Goal: Task Accomplishment & Management: Use online tool/utility

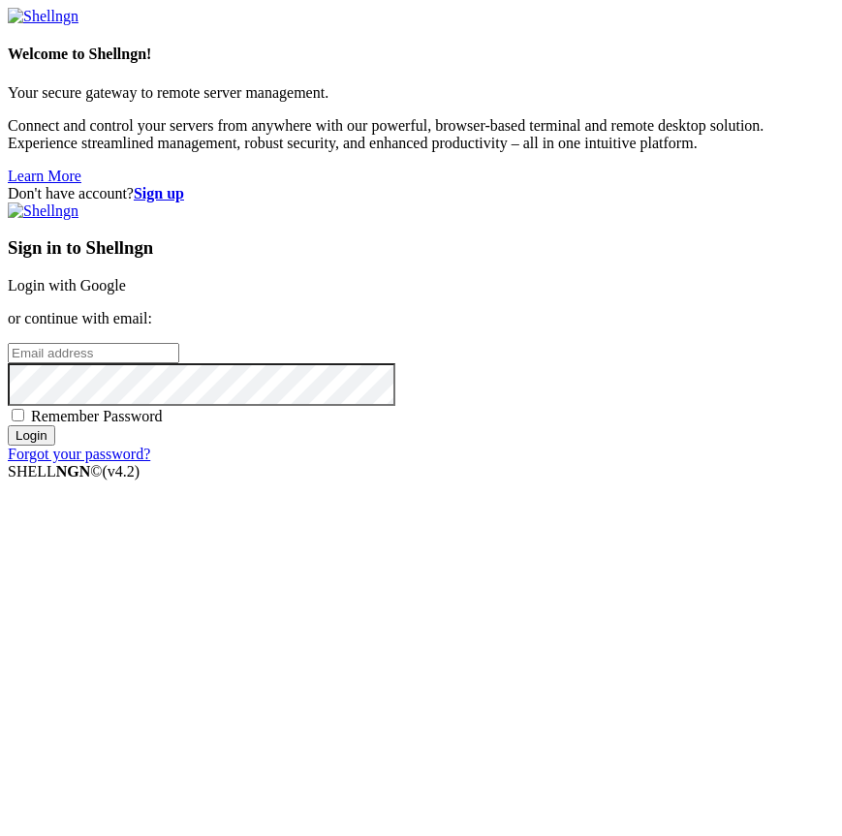
click at [126, 293] on link "Login with Google" at bounding box center [67, 285] width 118 height 16
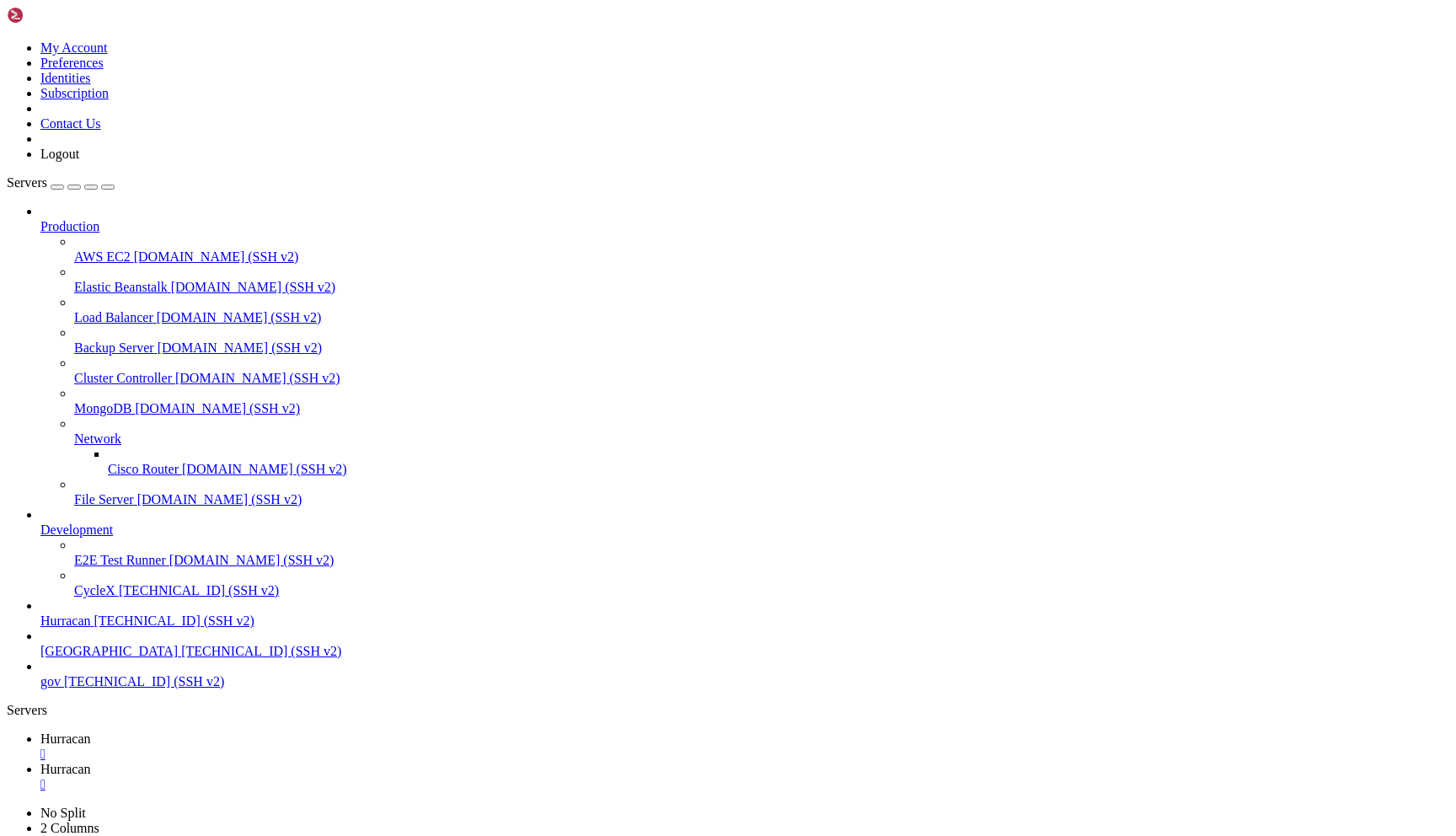
scroll to position [13, 0]
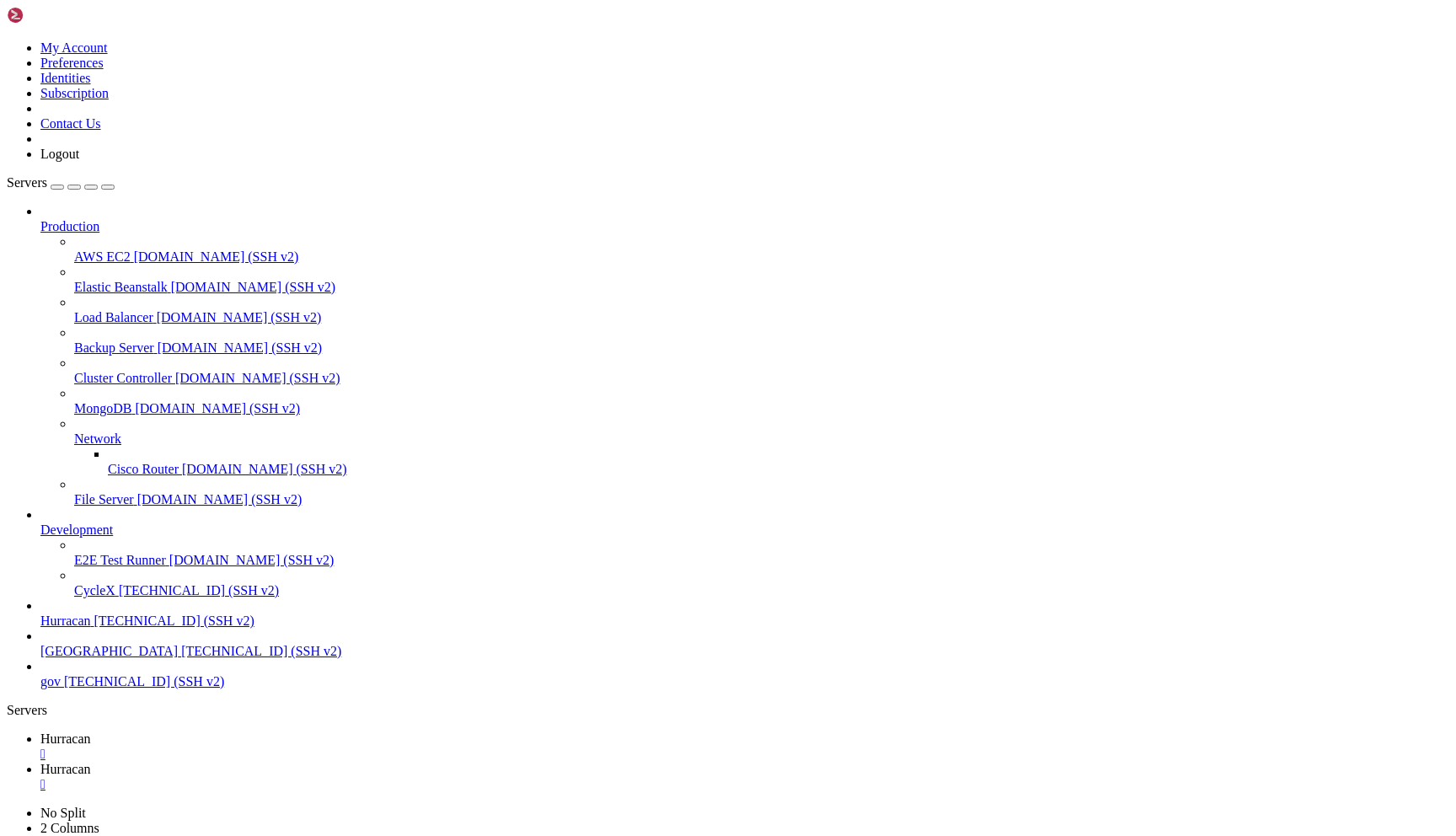
drag, startPoint x: 467, startPoint y: 1374, endPoint x: 387, endPoint y: 1327, distance: 92.8
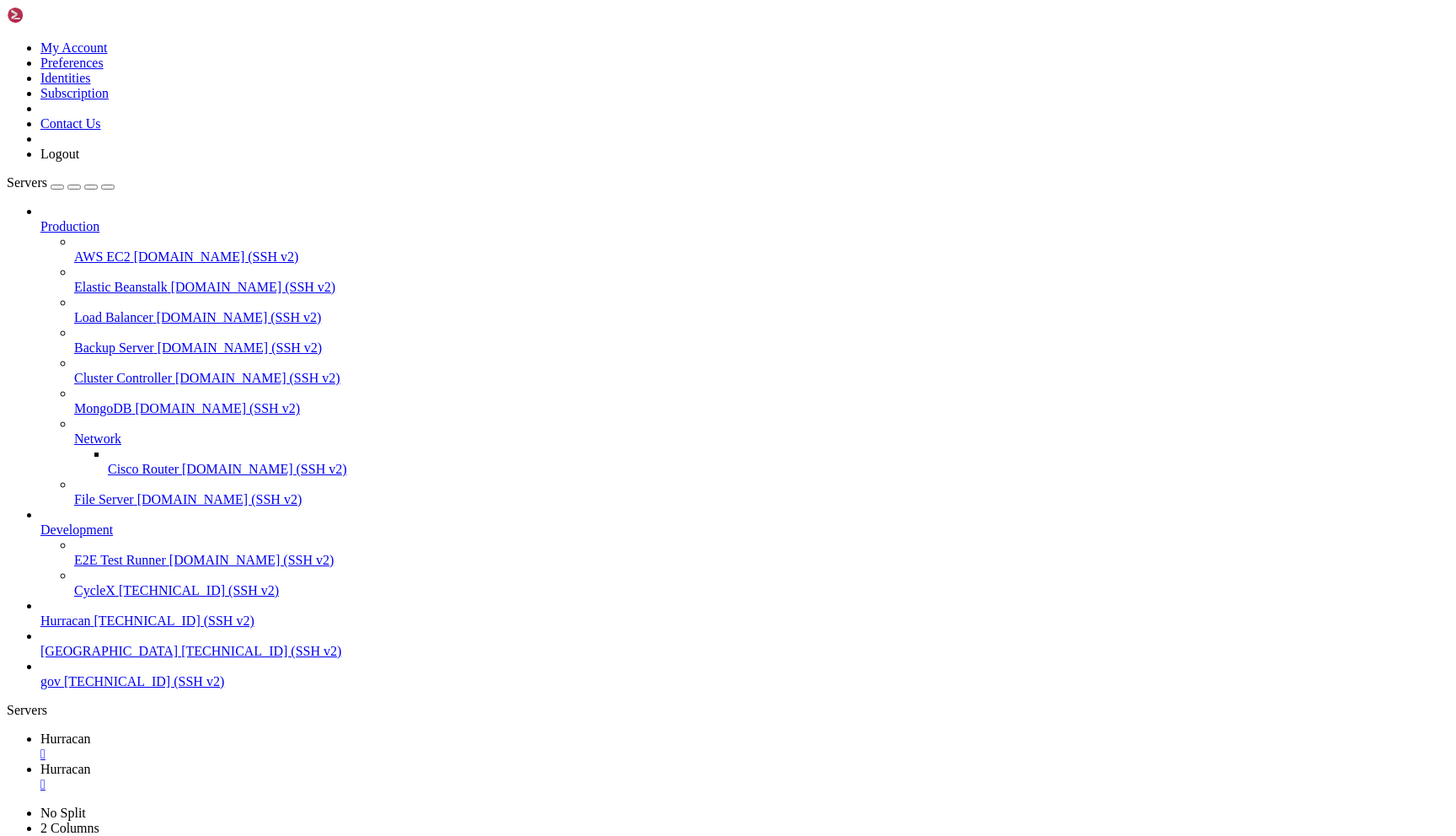
copy div "Критические проблемы: 1. Отсутствует X-Frame-Options - возможен clickjacking 2.…"
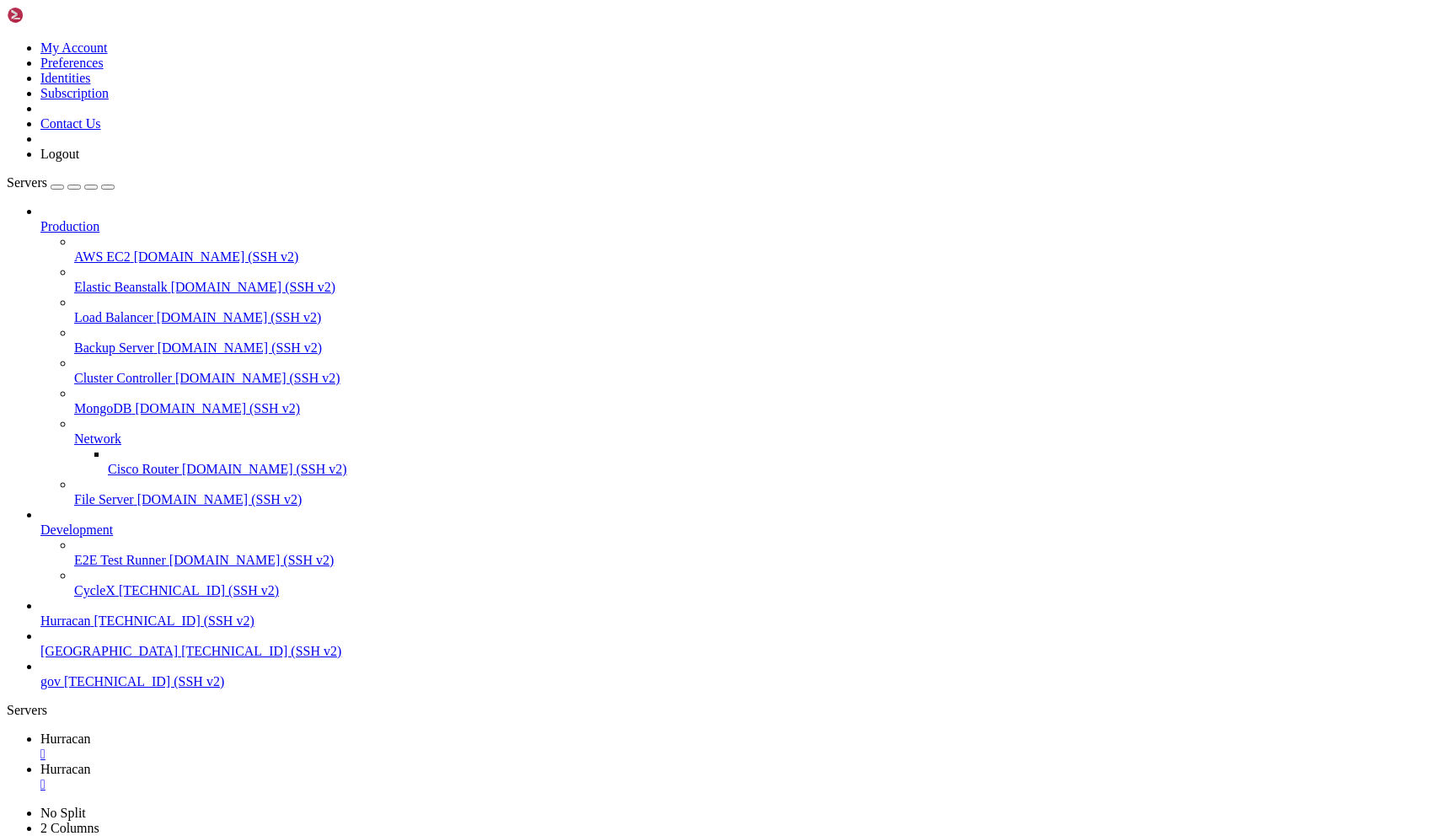
scroll to position [1477, 0]
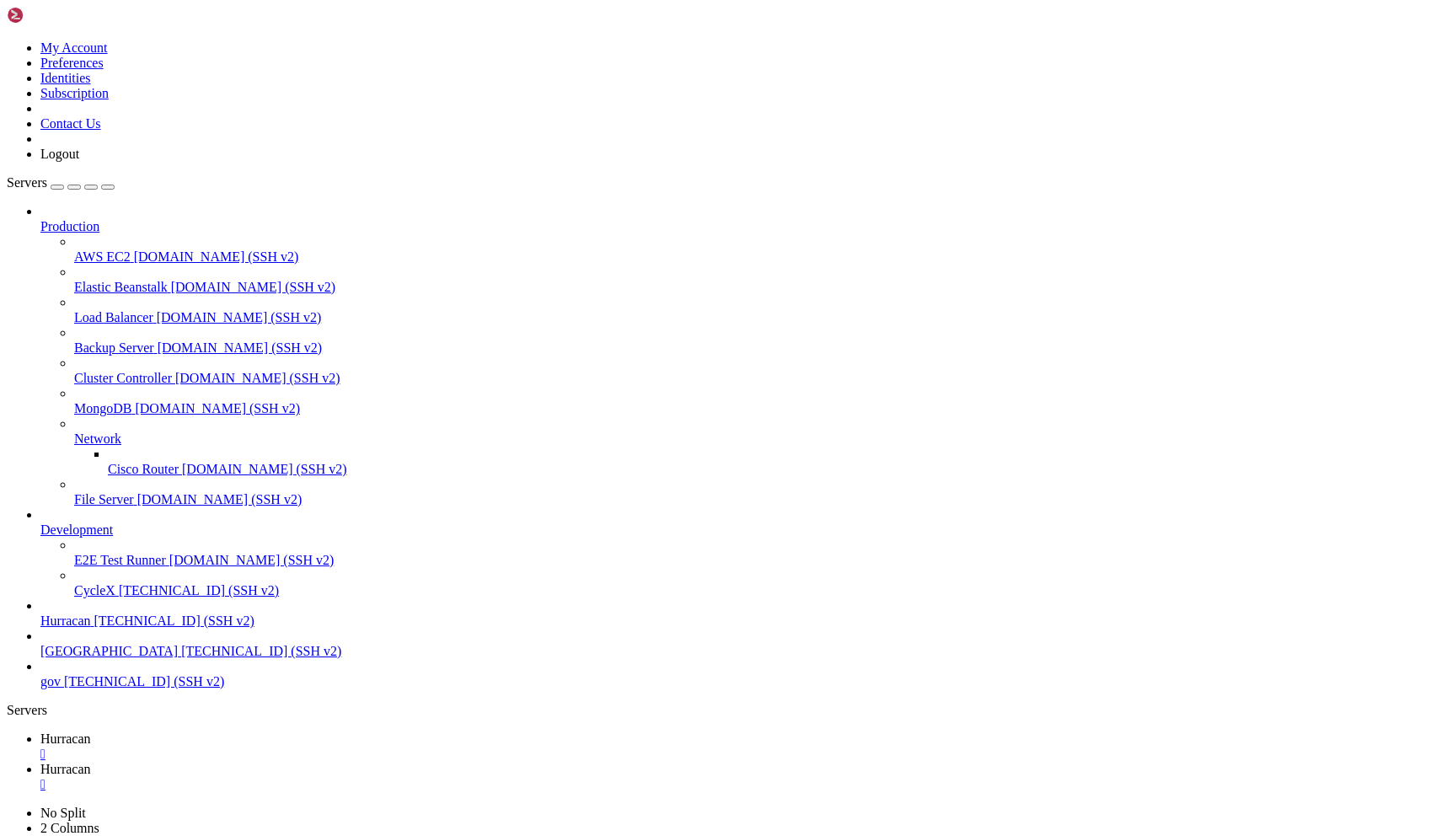
drag, startPoint x: 67, startPoint y: 1556, endPoint x: 404, endPoint y: 1551, distance: 337.0
copy span "https://www.boliviablockchainweek.la/api/sensitive-data"
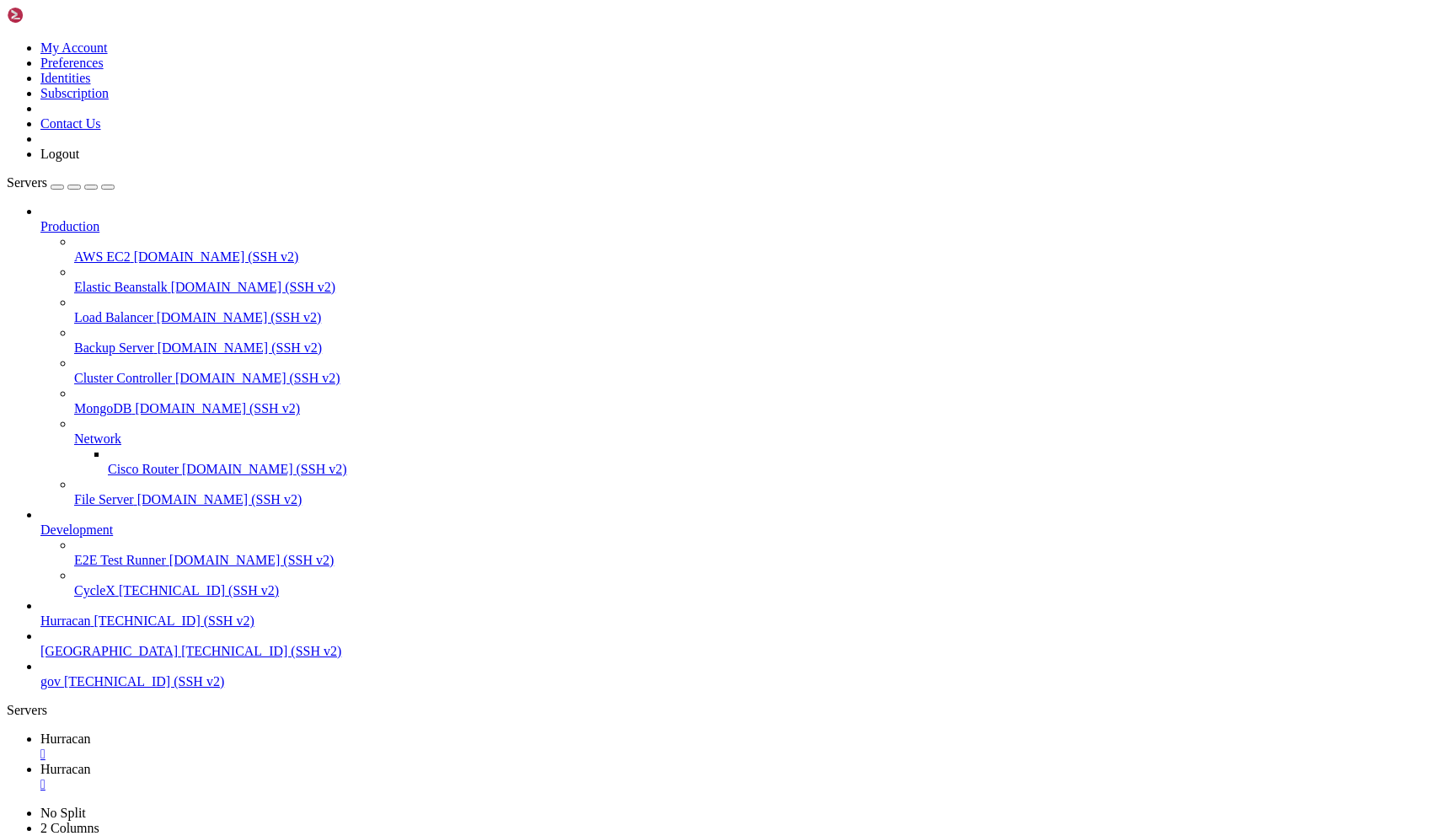
drag, startPoint x: 67, startPoint y: 1555, endPoint x: 404, endPoint y: 1556, distance: 337.0
copy span "https://www.boliviablockchainweek.la/api/sensitive-data"
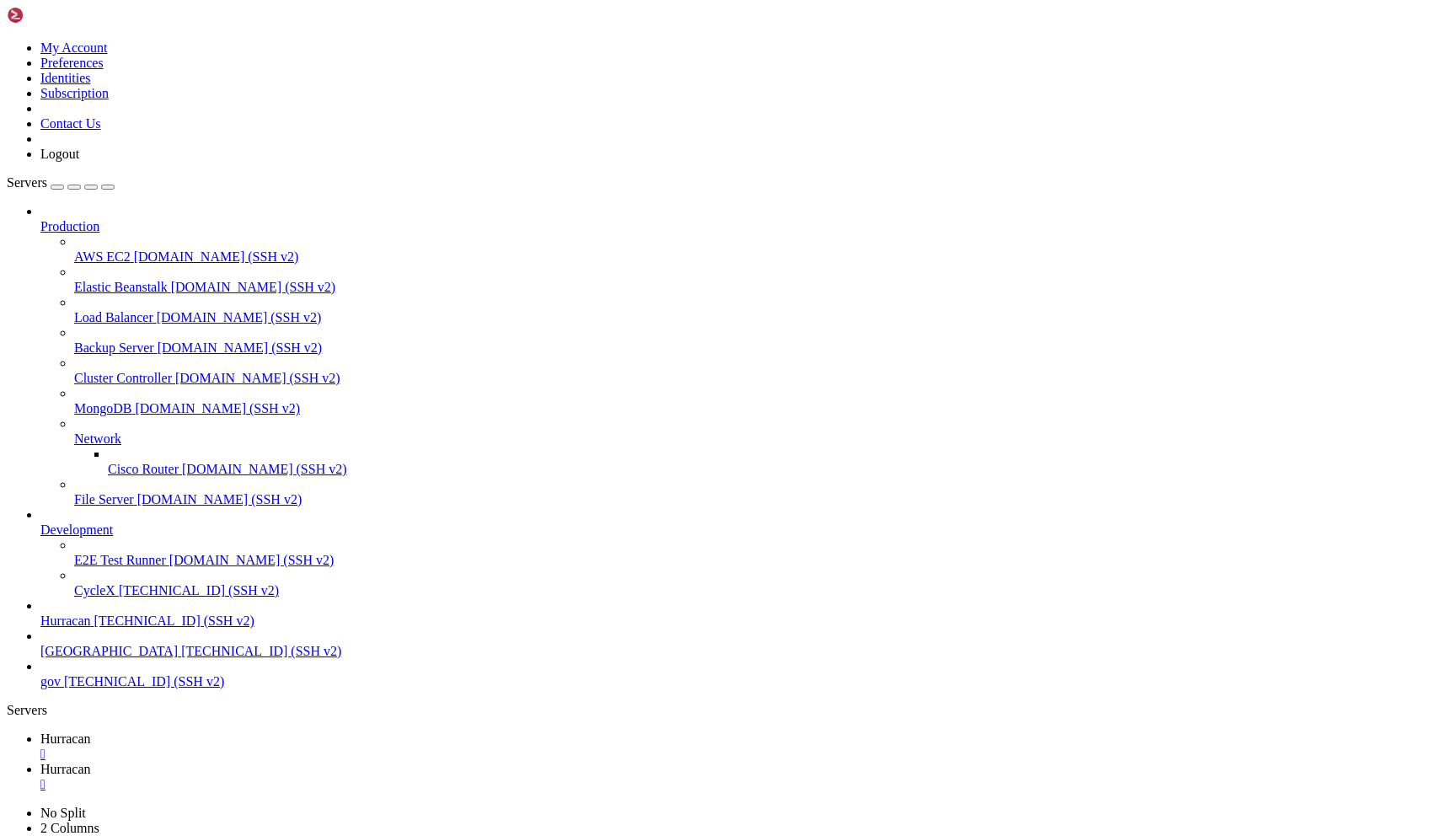
drag, startPoint x: 33, startPoint y: 1410, endPoint x: 362, endPoint y: 1646, distance: 404.9
copy div "*Что реально можно сделать с CORS: Access-Control-Allow-Origin: ***:** // Можно…"
drag, startPoint x: 242, startPoint y: 1522, endPoint x: 37, endPoint y: 1476, distance: 210.1
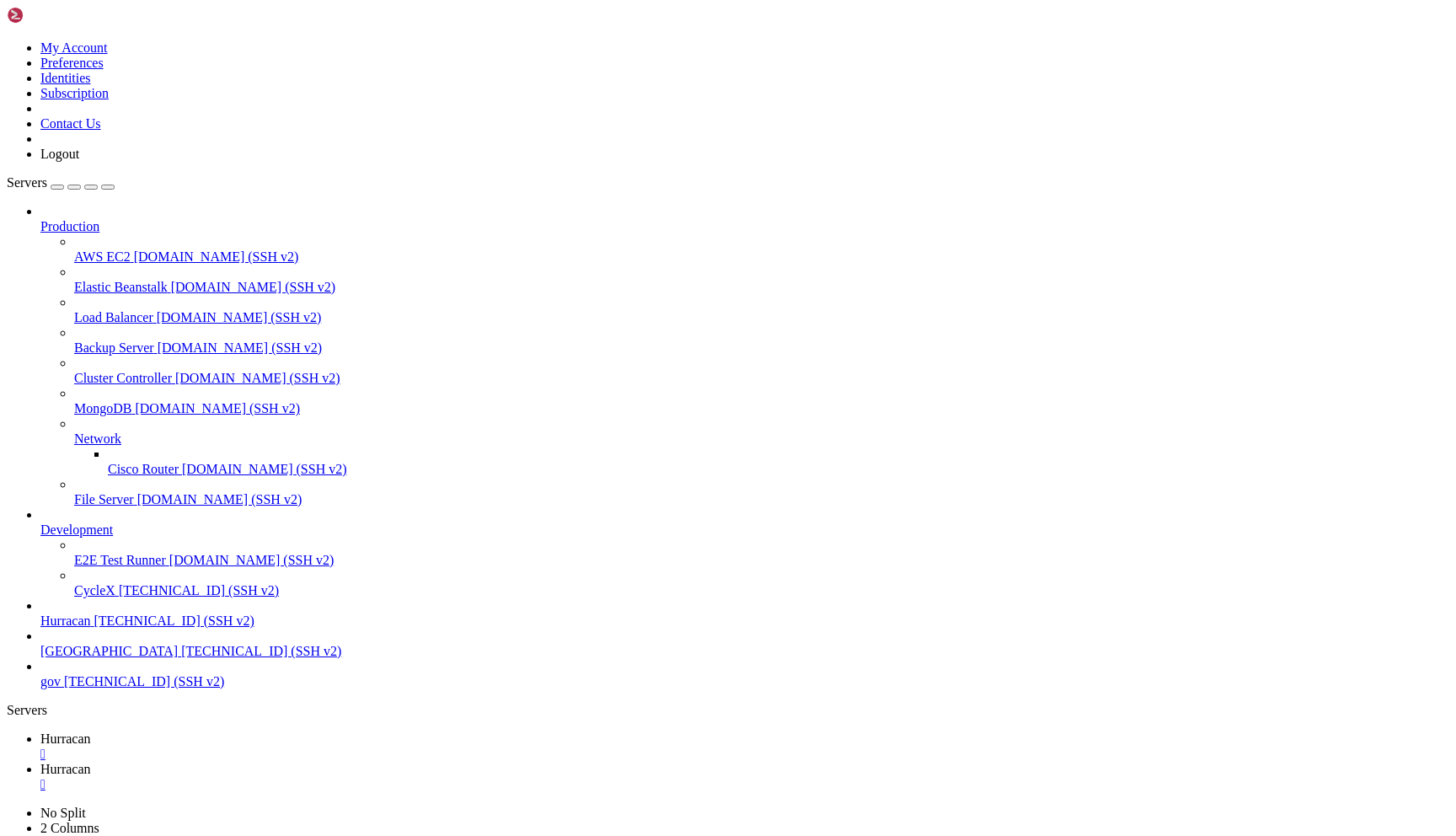
copy div "Google Forms CSRF - ЧАСТИЧНО работает: - Запрос проходит с любого домена - Полу…"
drag, startPoint x: 1081, startPoint y: 1254, endPoint x: 552, endPoint y: 1174, distance: 535.0
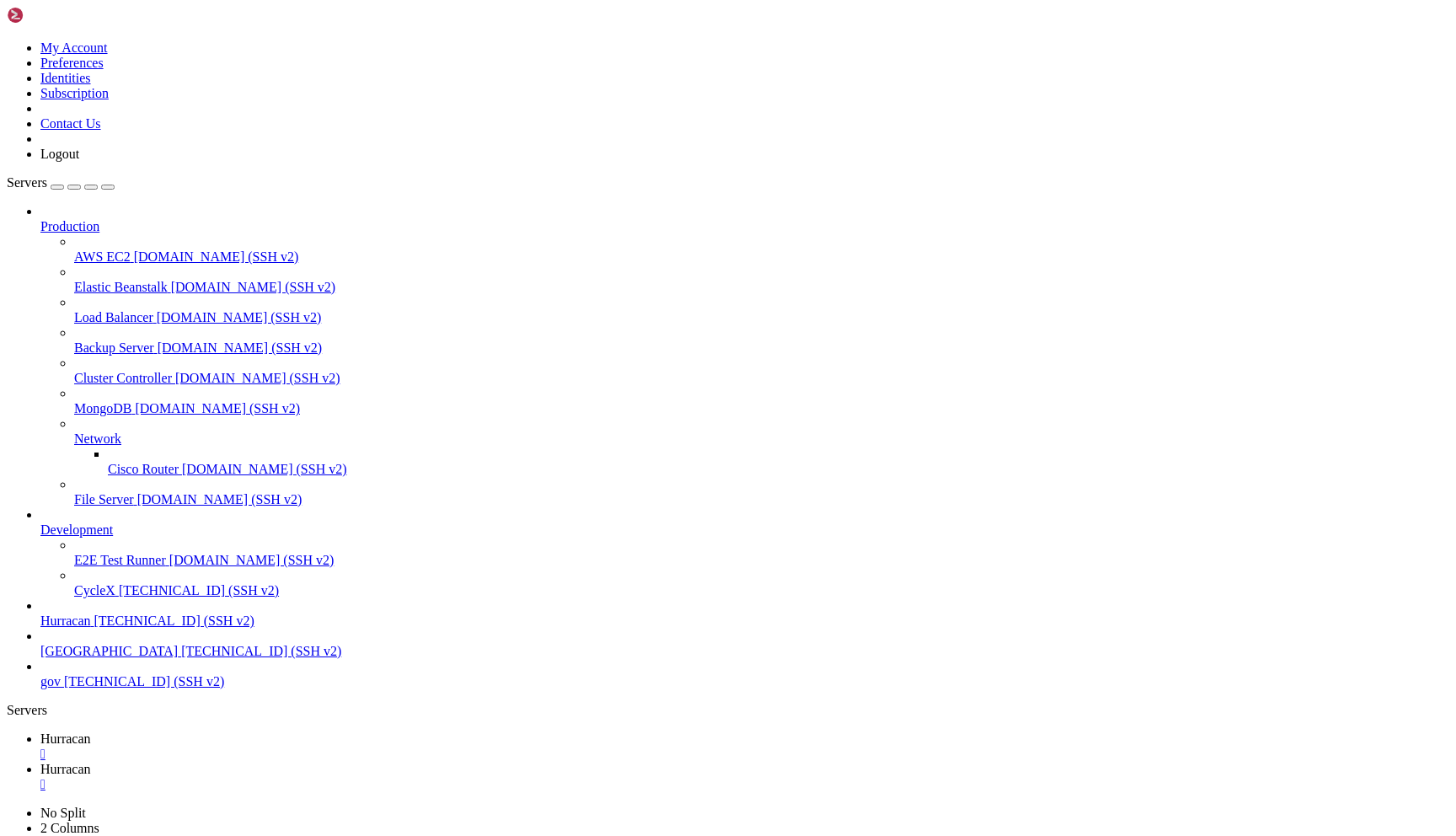
copy div "│ │ │ │ window .onload = function () { │ │ │ │ const maliciousData = { │ │ │ │ …"
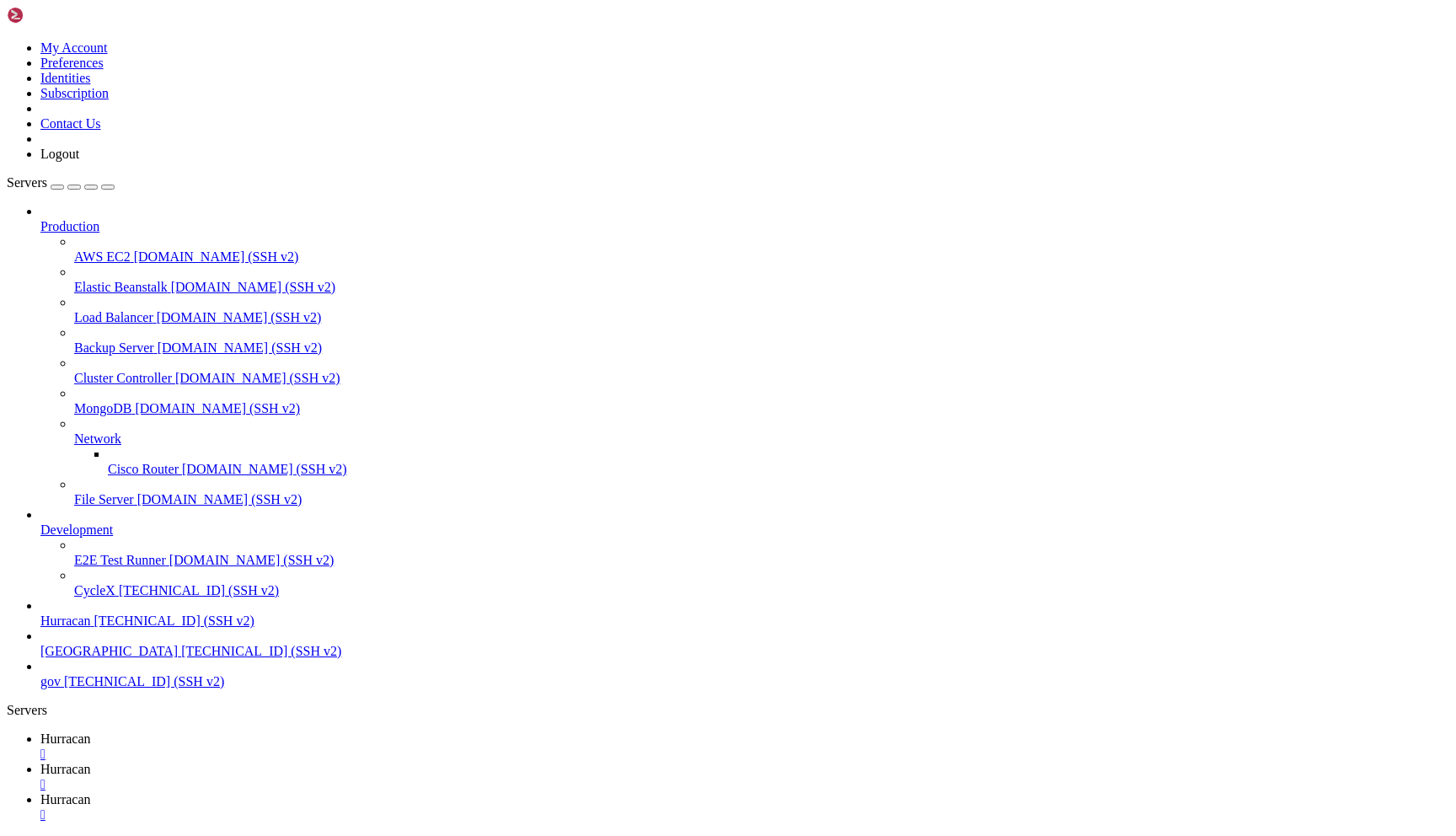
scroll to position [0, 0]
drag, startPoint x: 463, startPoint y: 18, endPoint x: 345, endPoint y: 10, distance: 118.3
drag, startPoint x: 483, startPoint y: 13, endPoint x: 361, endPoint y: 10, distance: 122.0
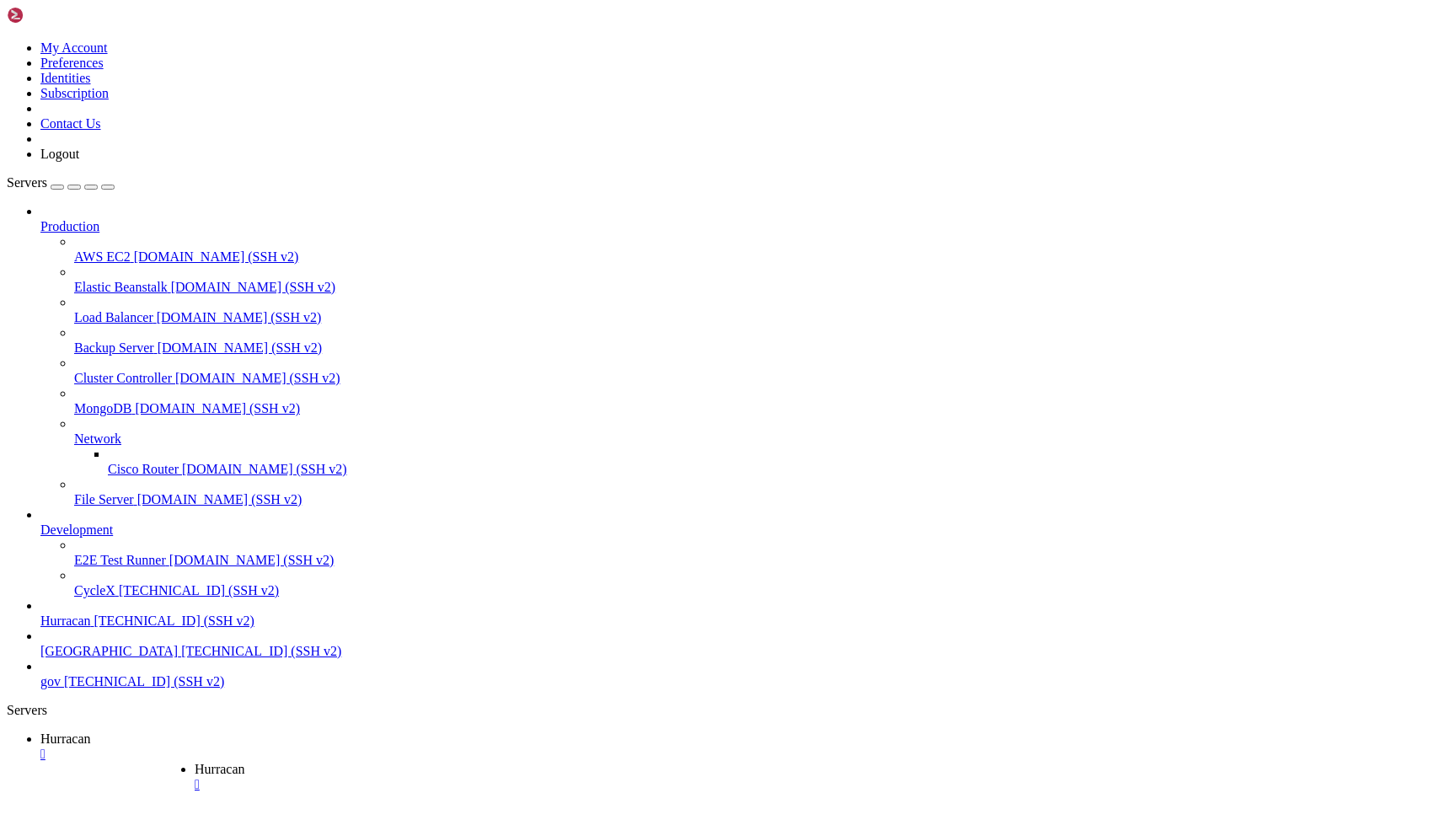
drag, startPoint x: 374, startPoint y: 12, endPoint x: 527, endPoint y: 6, distance: 153.1
click at [528, 761] on link "Hurracan " at bounding box center [899, 776] width 1409 height 30
click at [91, 732] on span "Hurracan" at bounding box center [65, 739] width 50 height 14
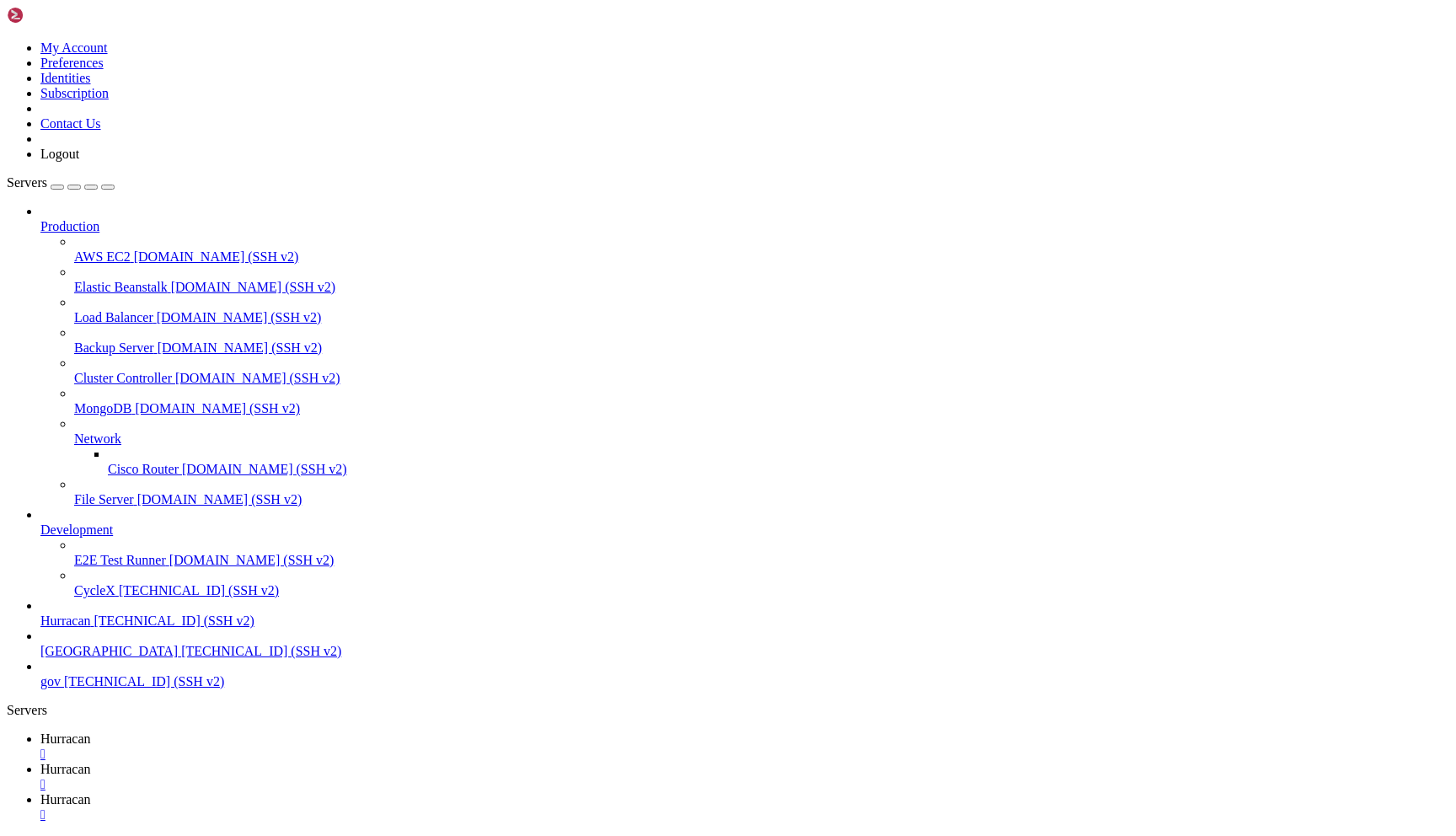
drag, startPoint x: 186, startPoint y: 1643, endPoint x: 224, endPoint y: 1642, distance: 38.0
drag, startPoint x: 185, startPoint y: 1606, endPoint x: 255, endPoint y: 1603, distance: 70.1
copy span "csrf_test.py"
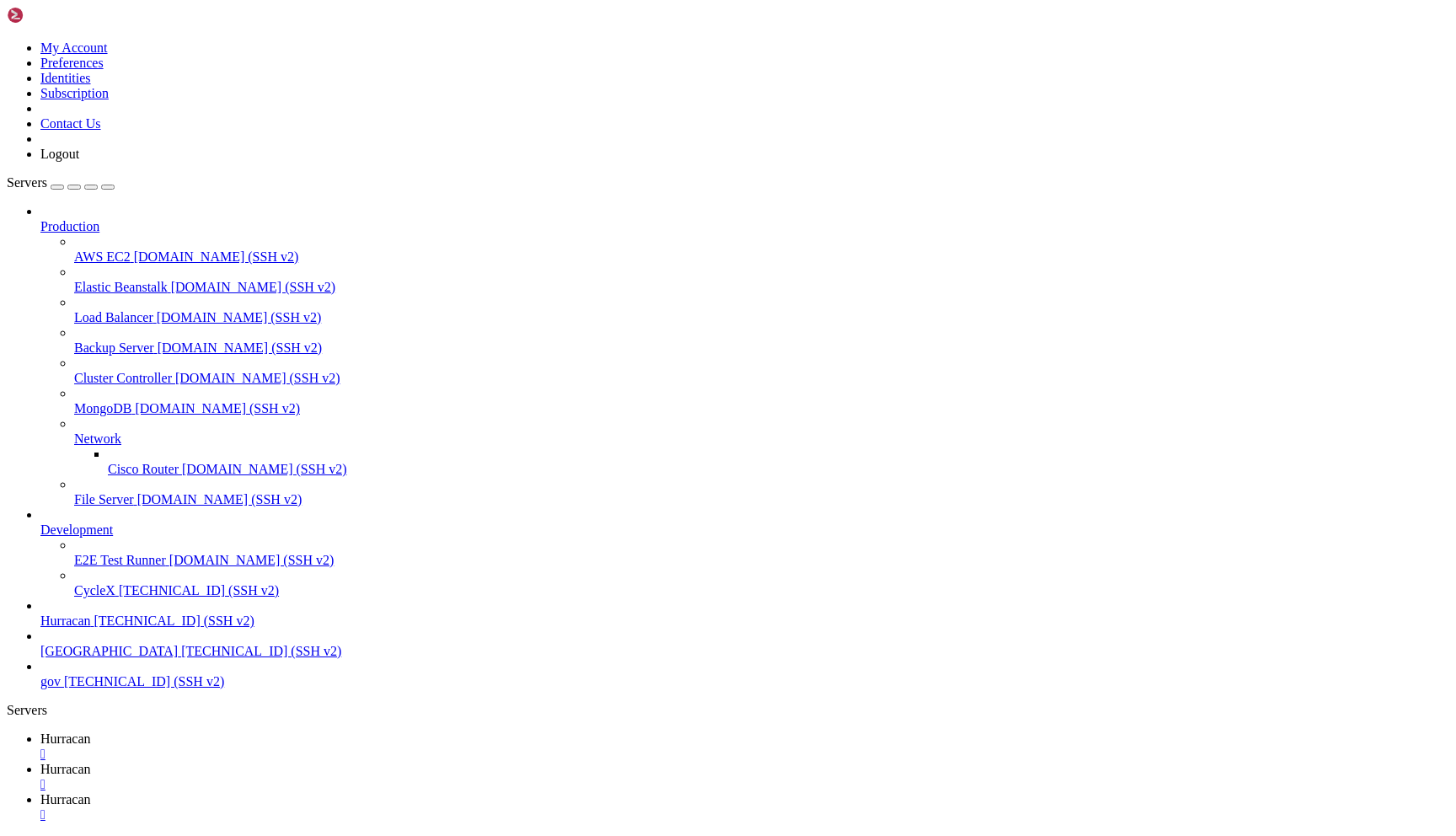
click at [488, 792] on link "Hurracan " at bounding box center [744, 806] width 1409 height 30
click at [254, 732] on link "Hurracan " at bounding box center [744, 746] width 1409 height 30
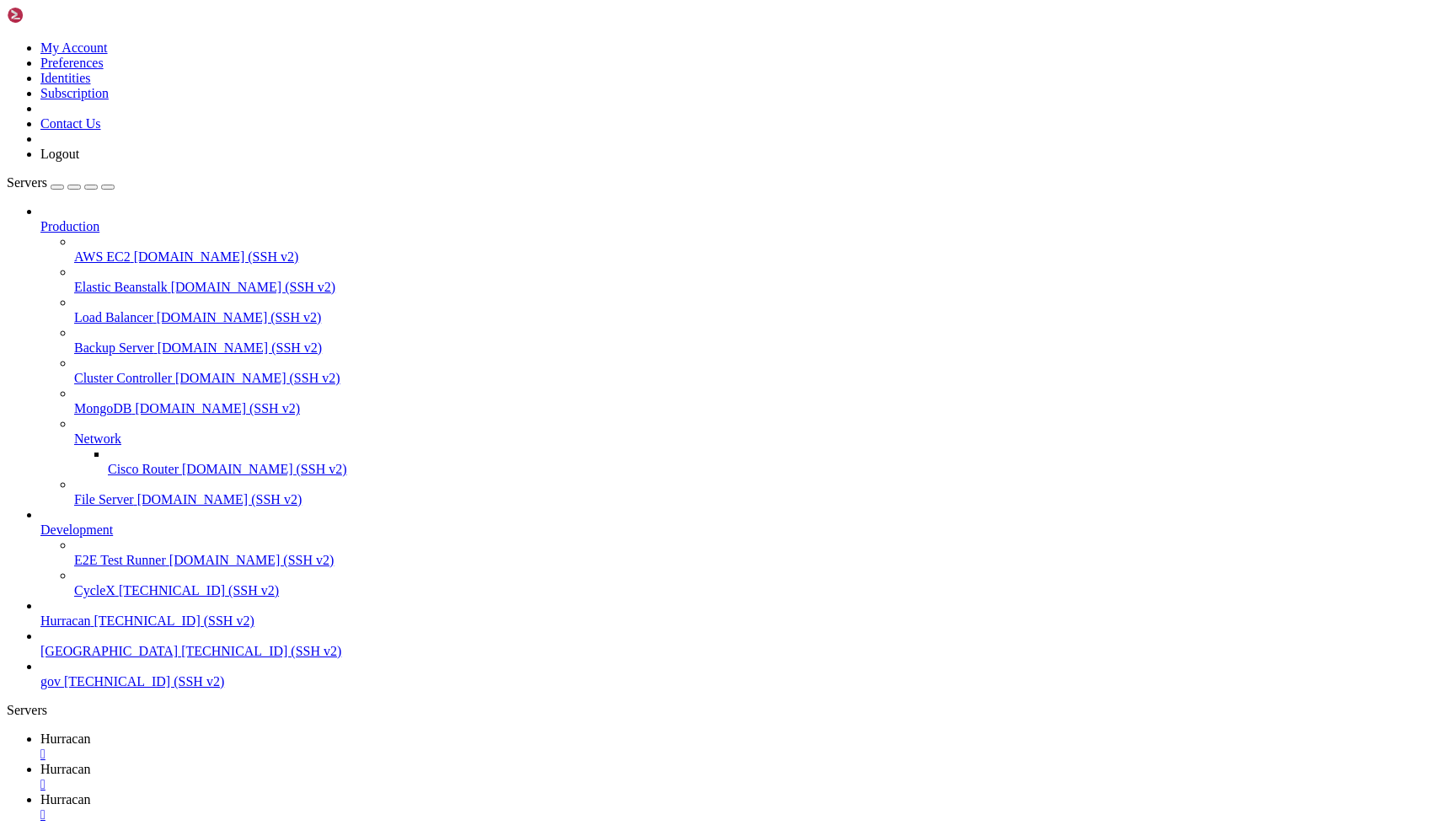
scroll to position [2486, 0]
click at [91, 792] on span "Hurracan" at bounding box center [65, 799] width 50 height 14
click at [376, 761] on link "Hurracan " at bounding box center [744, 776] width 1409 height 30
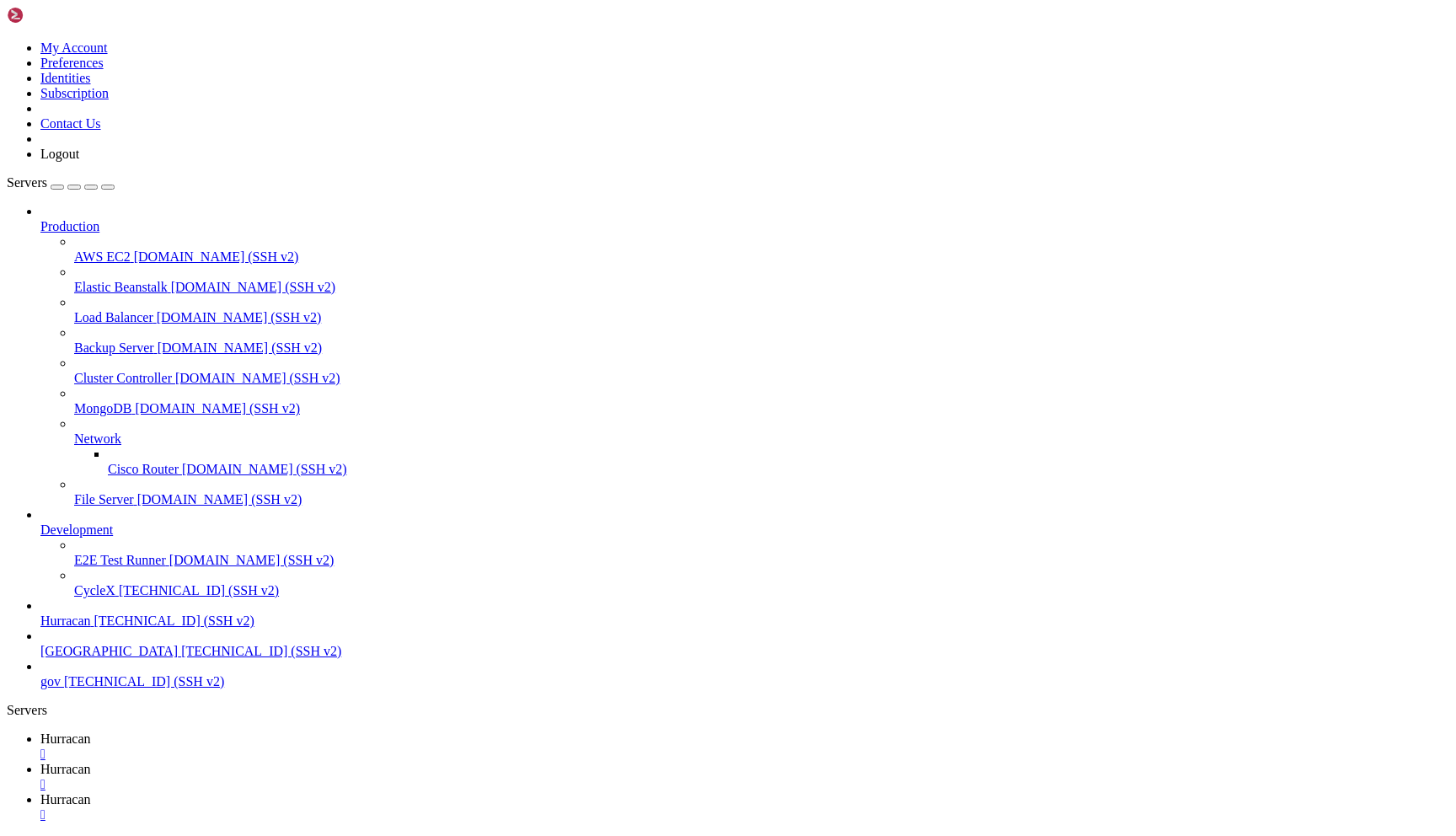
type input "/home/admin/shops/9231f65d"
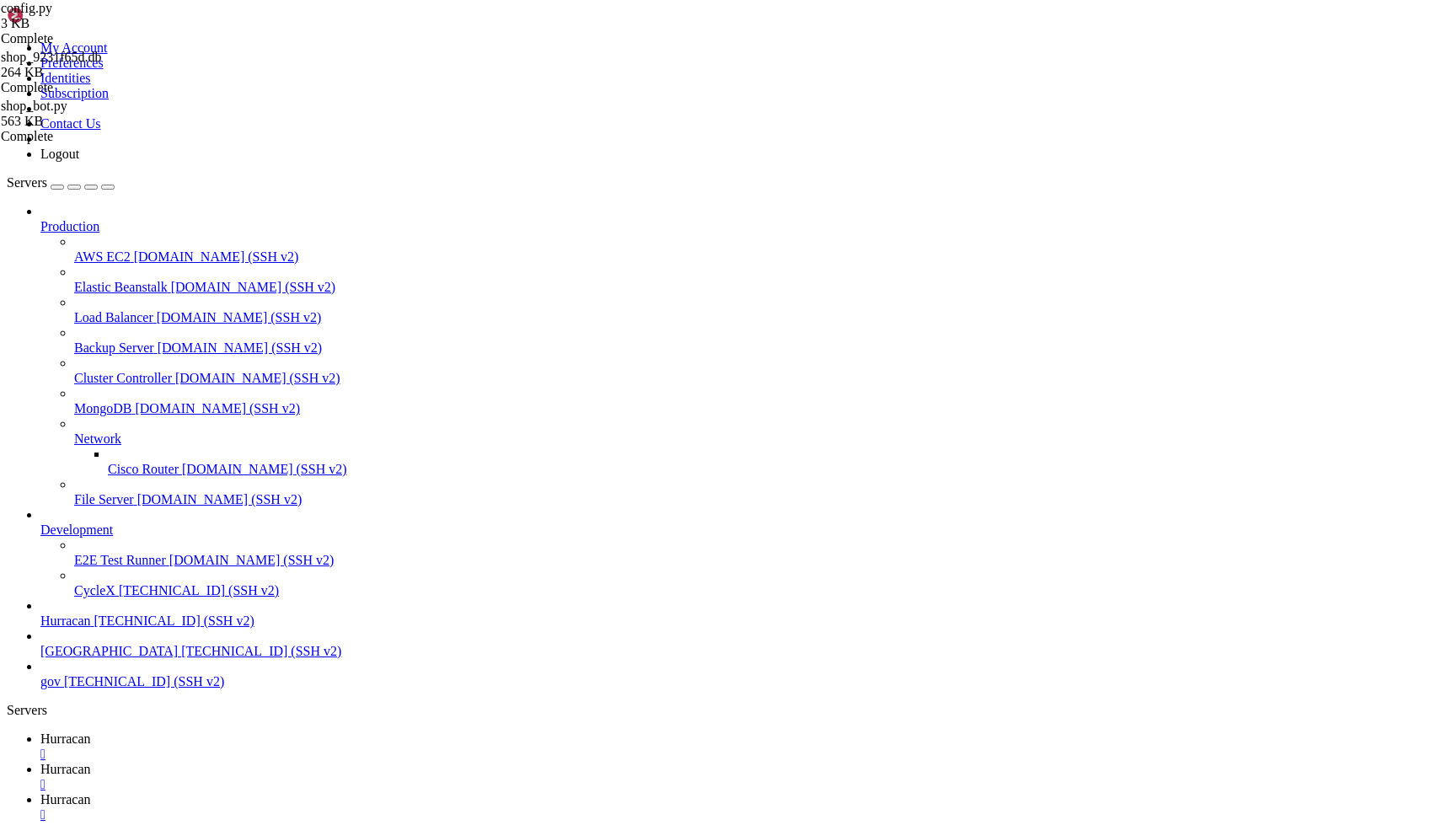
click at [91, 732] on span "Hurracan" at bounding box center [65, 739] width 50 height 14
click at [482, 792] on link "Hurracan " at bounding box center [744, 806] width 1409 height 30
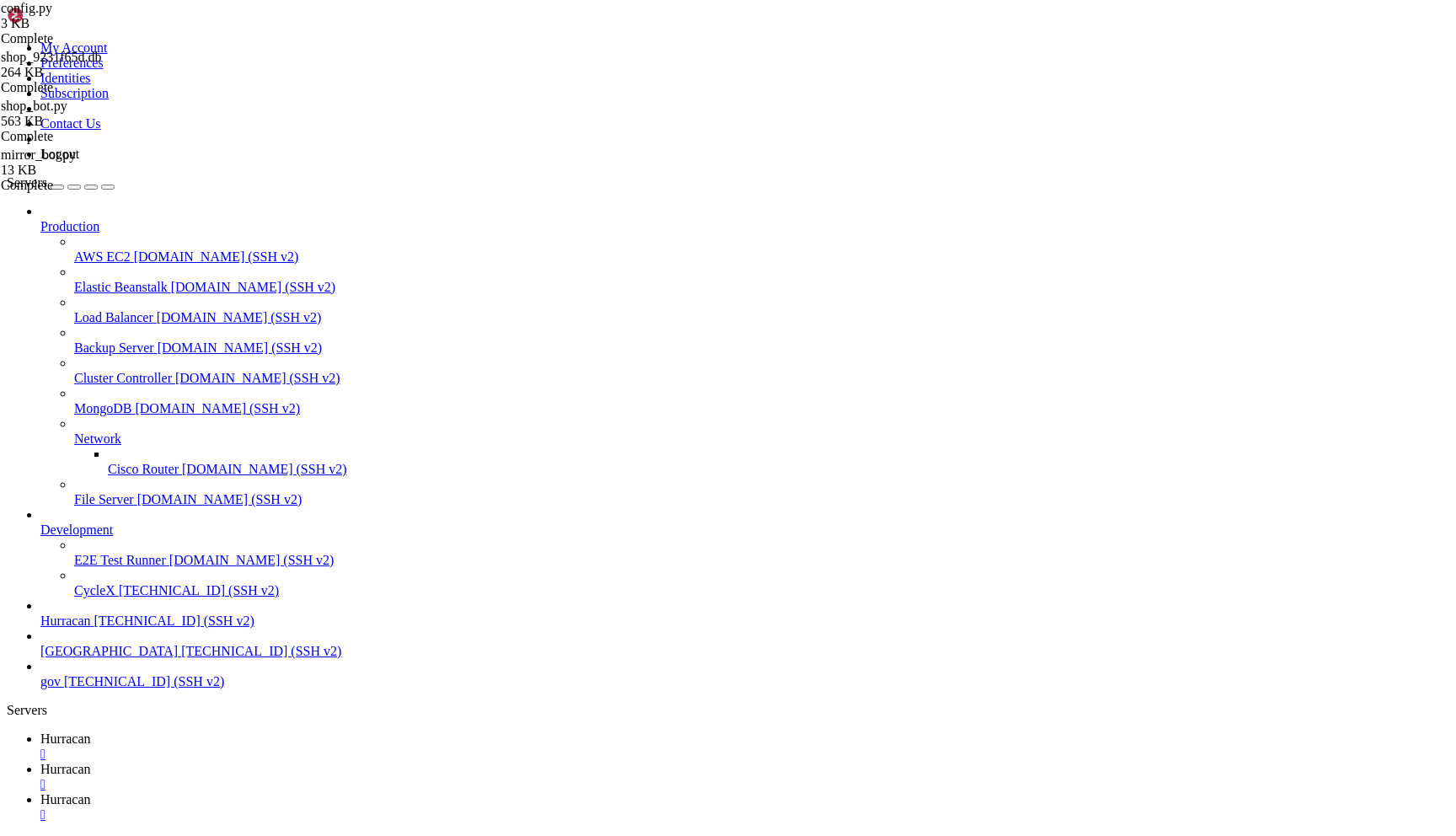
scroll to position [4672, 0]
click at [91, 732] on span "Hurracan" at bounding box center [65, 739] width 50 height 14
click at [462, 792] on link "Hurracan " at bounding box center [744, 806] width 1409 height 30
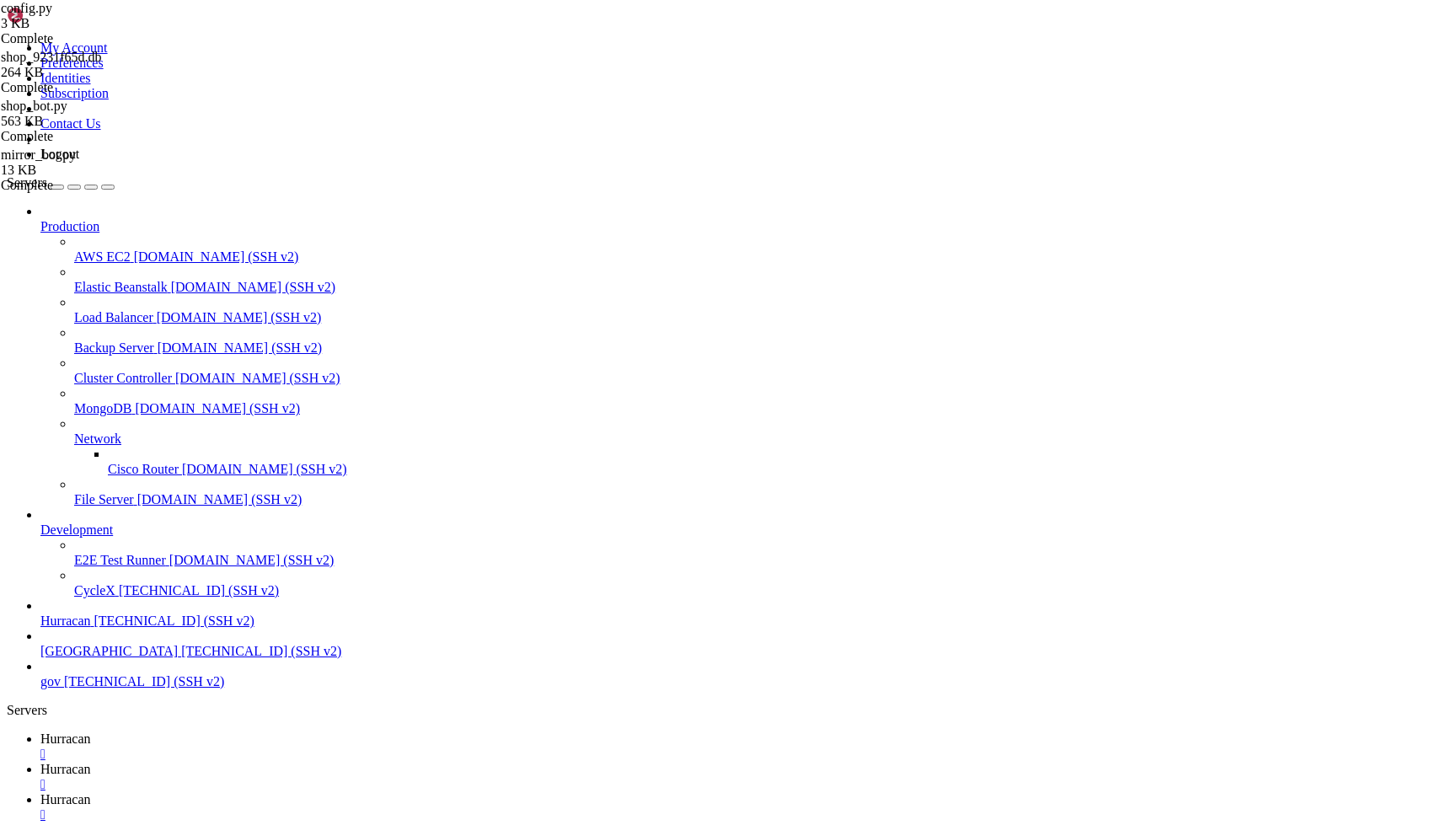
click at [273, 732] on link "Hurracan " at bounding box center [744, 746] width 1409 height 30
click at [91, 792] on span "Hurracan" at bounding box center [65, 799] width 50 height 14
click at [91, 732] on span "Hurracan" at bounding box center [65, 739] width 50 height 14
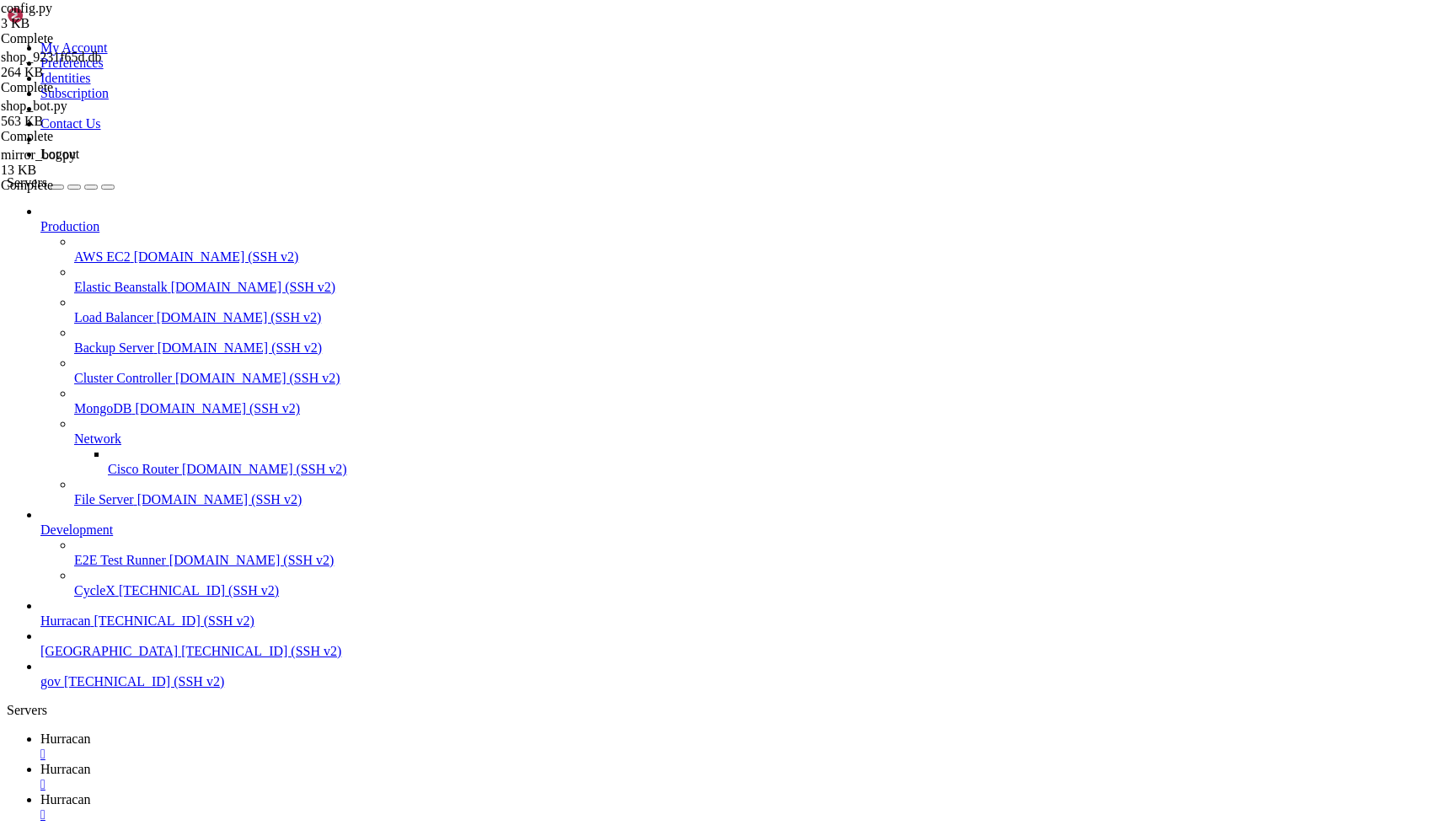
scroll to position [19745, 0]
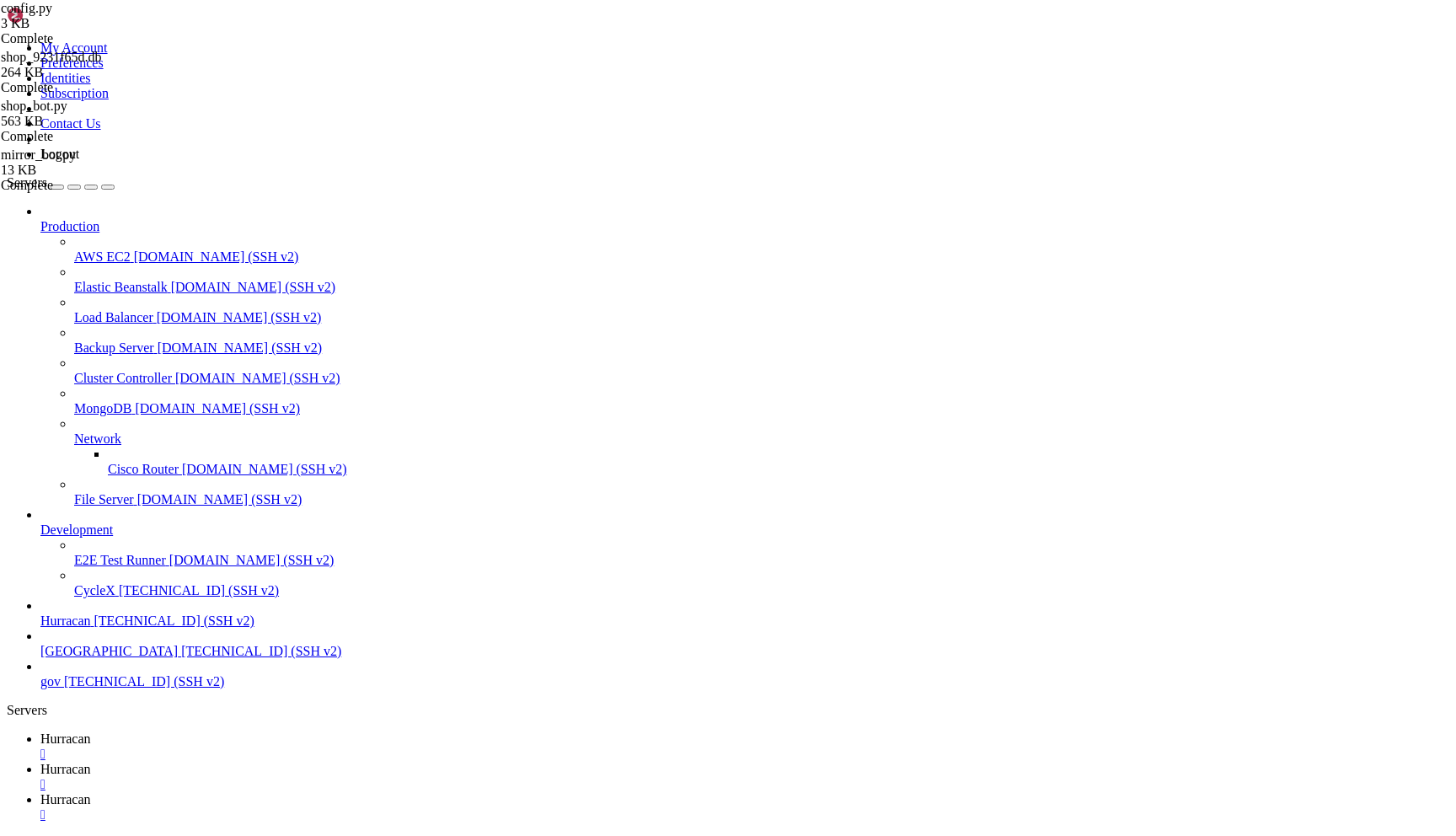
click at [91, 792] on span "Hurracan" at bounding box center [65, 799] width 50 height 14
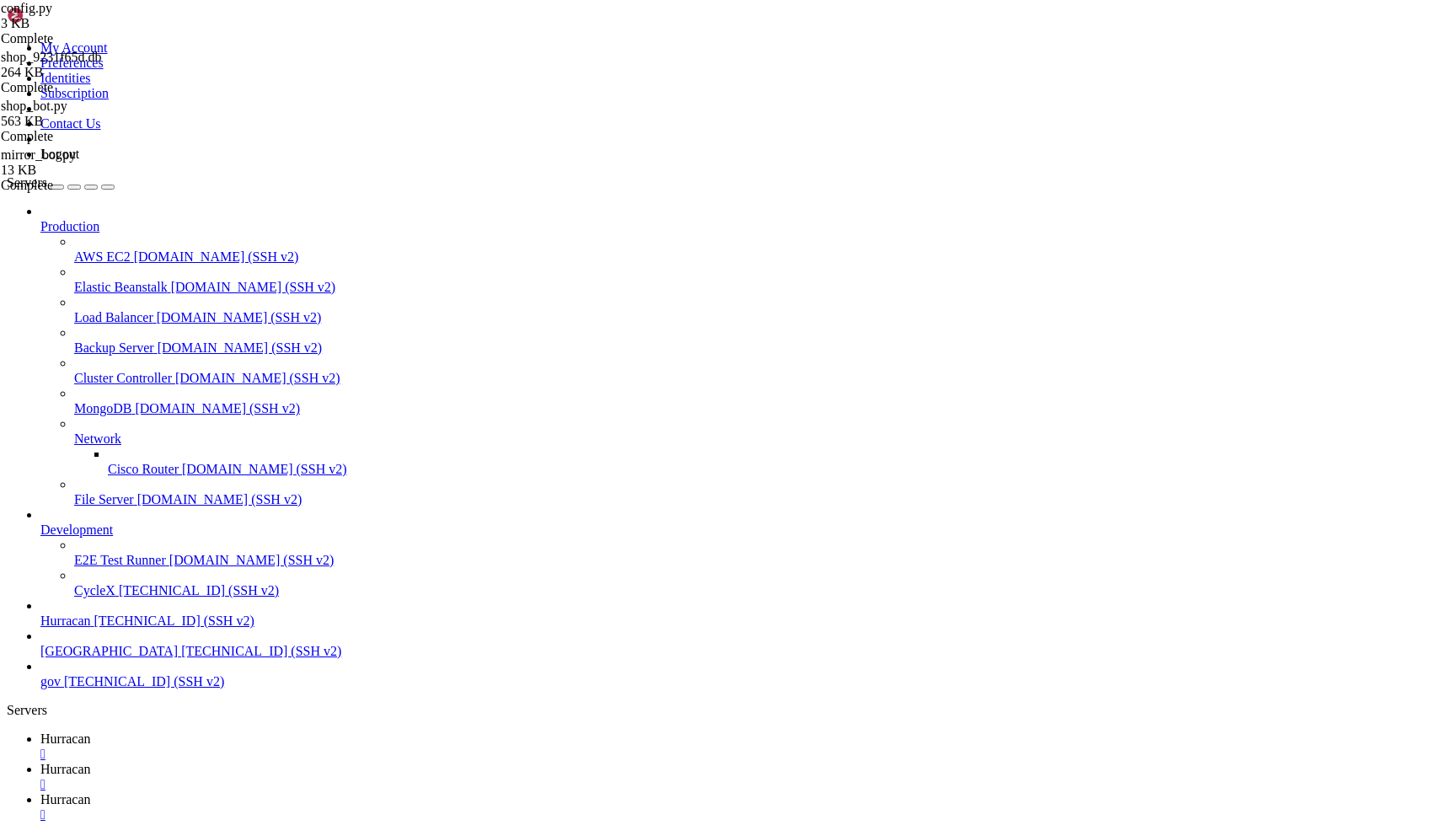
click at [91, 732] on span "Hurracan" at bounding box center [65, 739] width 50 height 14
click at [40, 792] on icon at bounding box center [40, 799] width 0 height 14
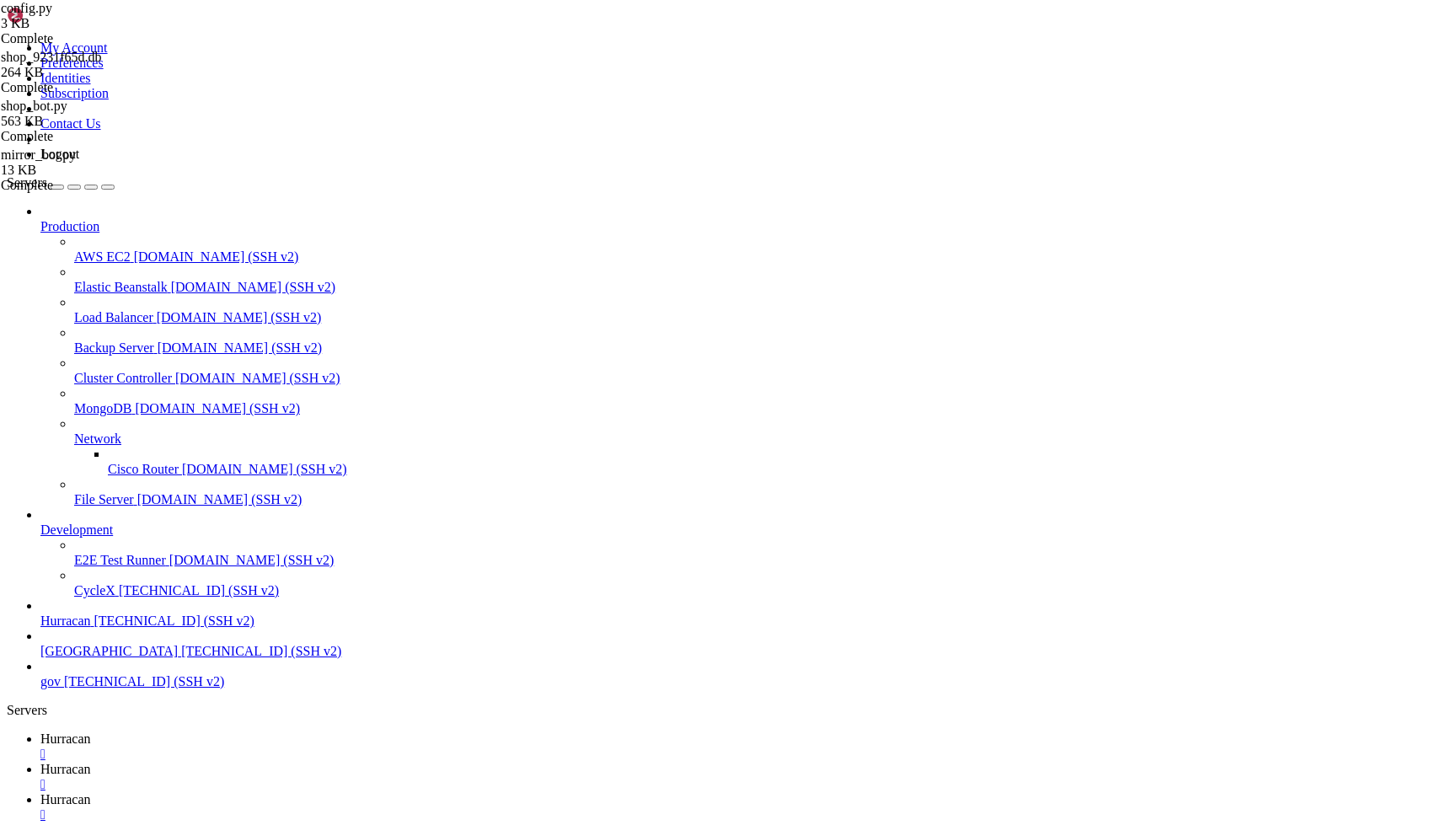
click at [283, 732] on link "Hurracan " at bounding box center [744, 746] width 1409 height 30
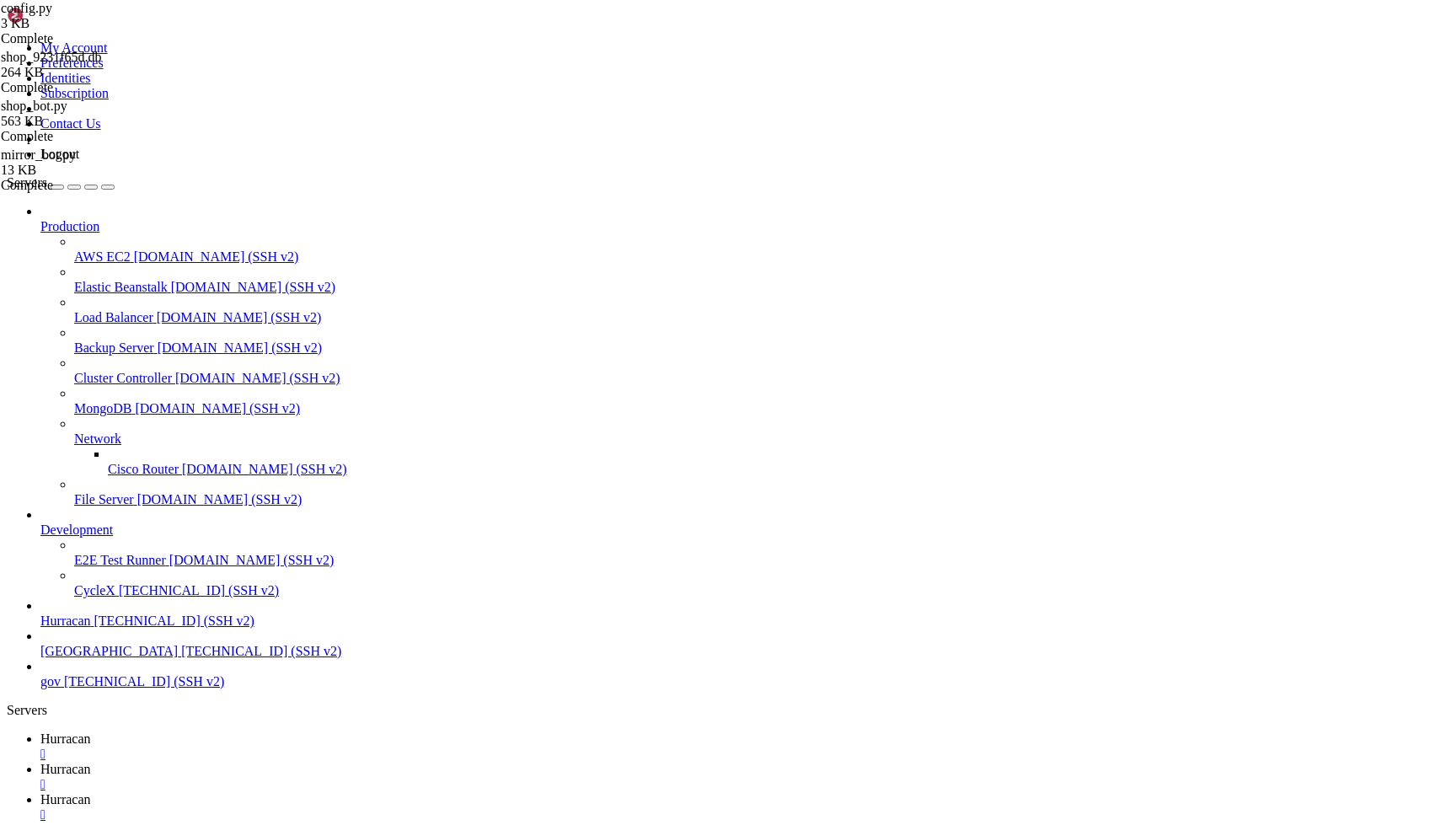
drag, startPoint x: 430, startPoint y: 1596, endPoint x: 398, endPoint y: 1621, distance: 40.6
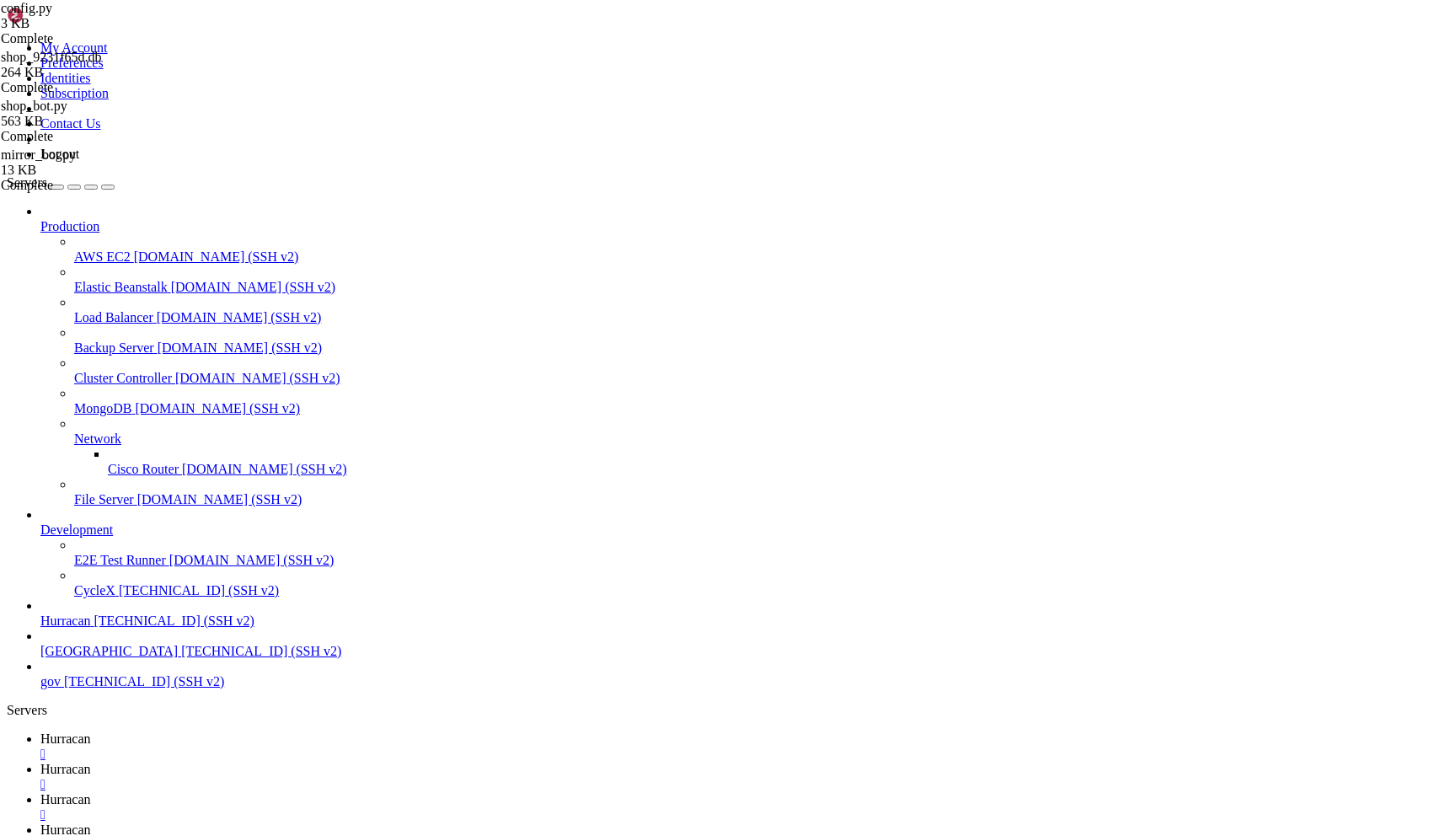
click at [91, 732] on span "Hurracan" at bounding box center [65, 739] width 50 height 14
type input "/home/admin"
click at [592, 822] on link "Hurracan " at bounding box center [744, 837] width 1409 height 30
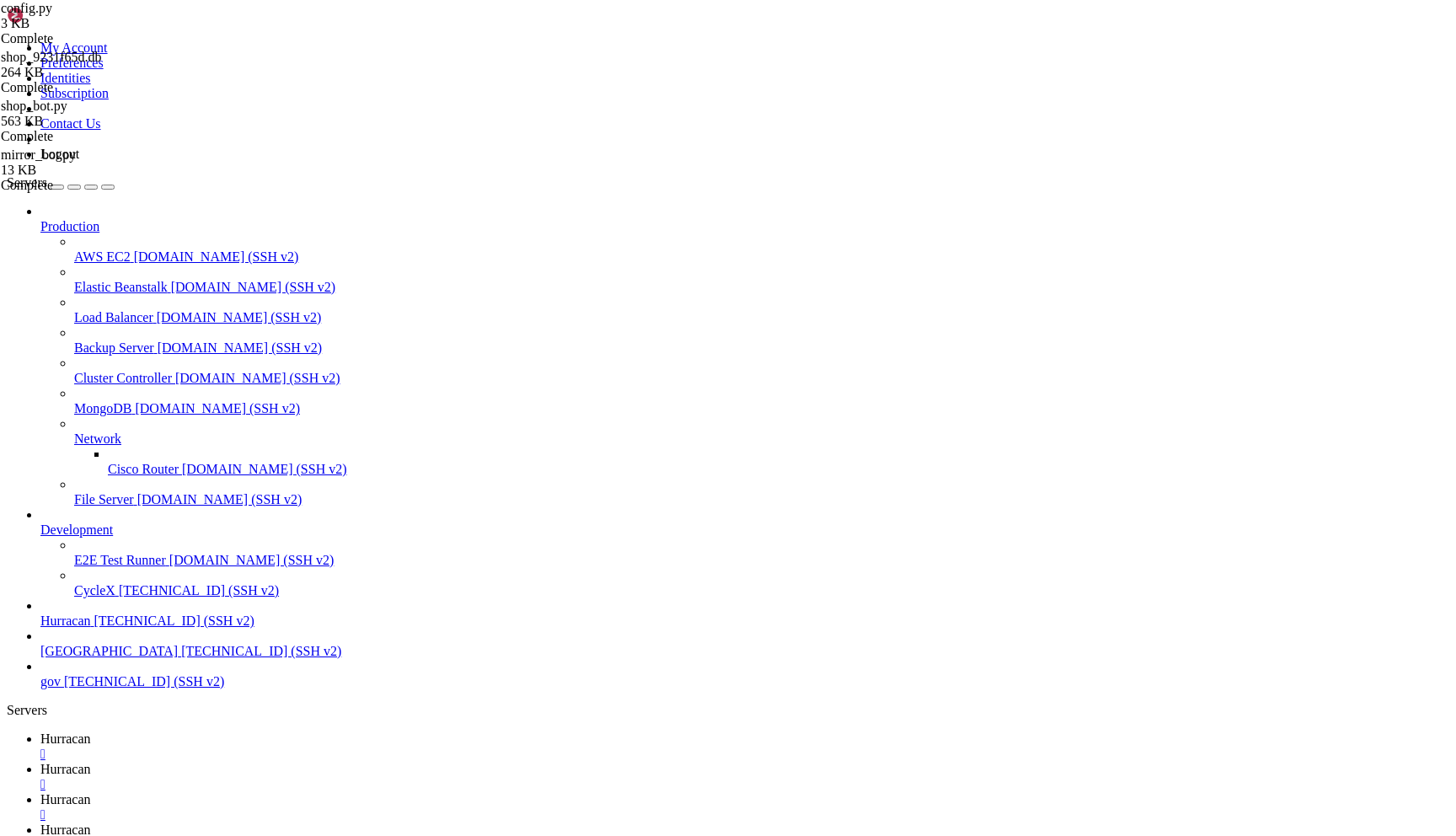
click at [487, 792] on link "Hurracan " at bounding box center [744, 806] width 1409 height 30
click at [91, 822] on span "Hurracan" at bounding box center [65, 829] width 50 height 14
click at [637, 835] on div "" at bounding box center [744, 845] width 1409 height 15
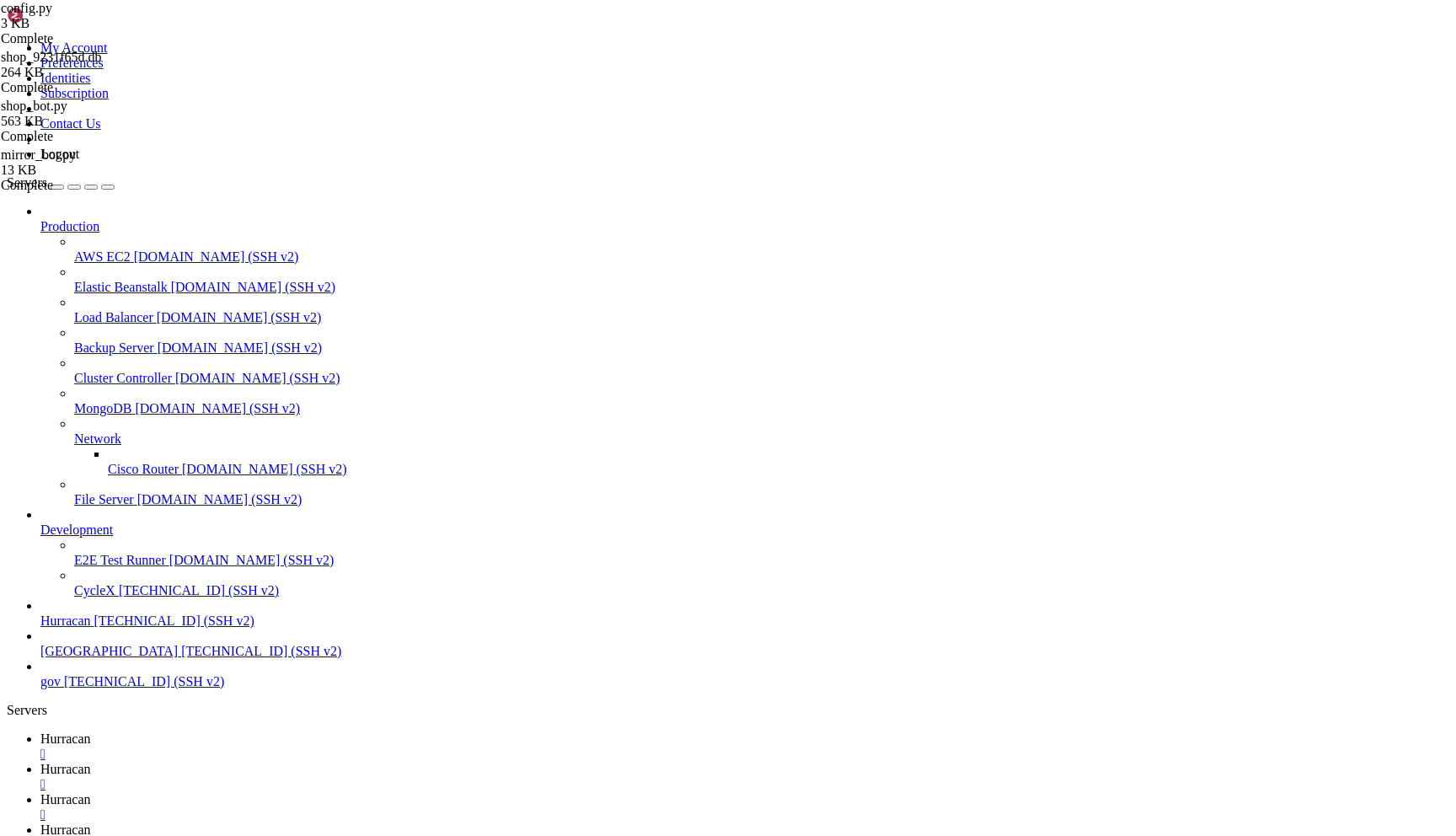
click at [91, 732] on span "Hurracan" at bounding box center [65, 739] width 50 height 14
click at [91, 822] on span "Hurracan" at bounding box center [65, 829] width 50 height 14
click at [91, 792] on span "Hurracan" at bounding box center [65, 799] width 50 height 14
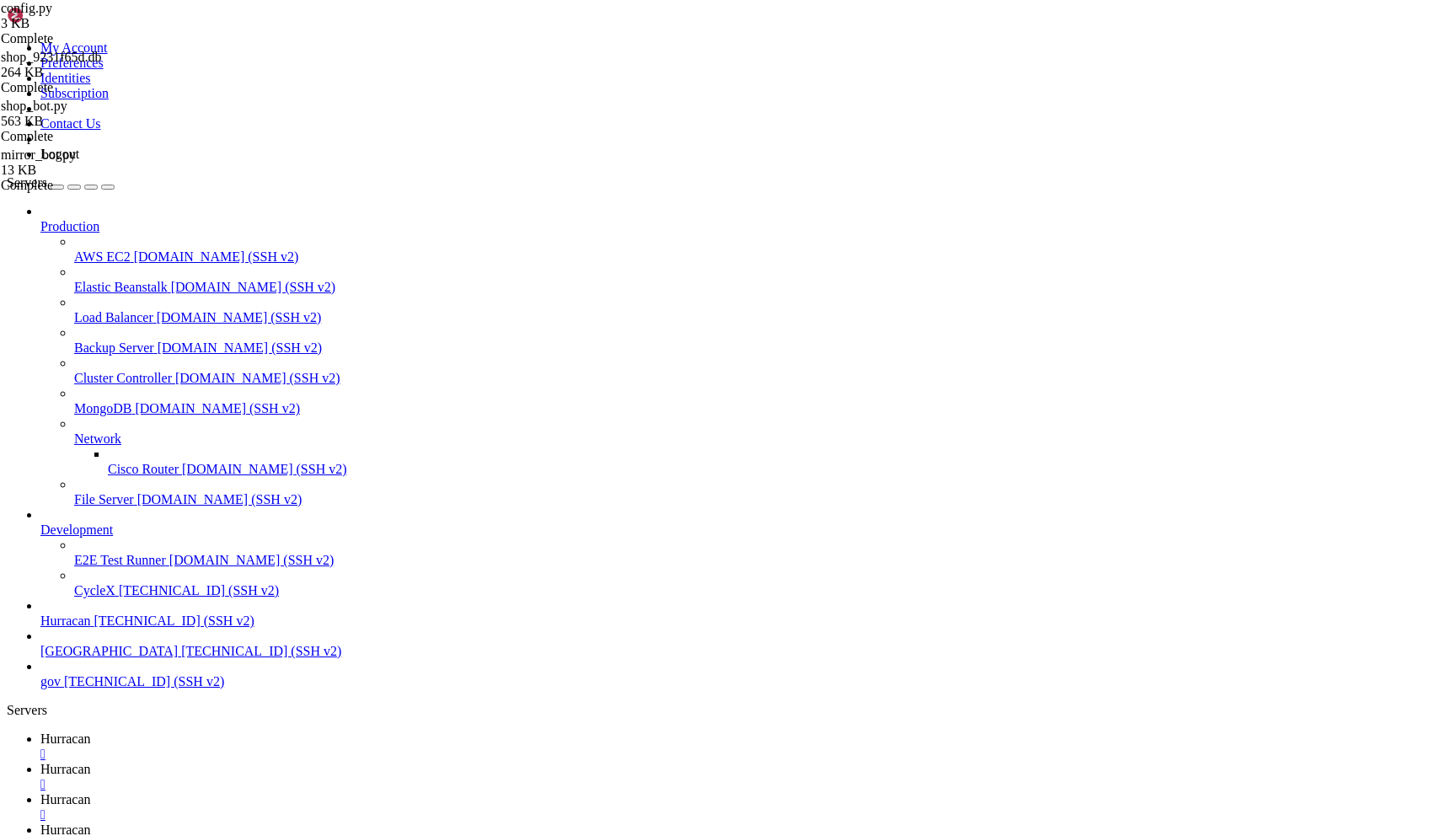
scroll to position [30098, 0]
click at [91, 761] on span "Hurracan" at bounding box center [65, 768] width 50 height 14
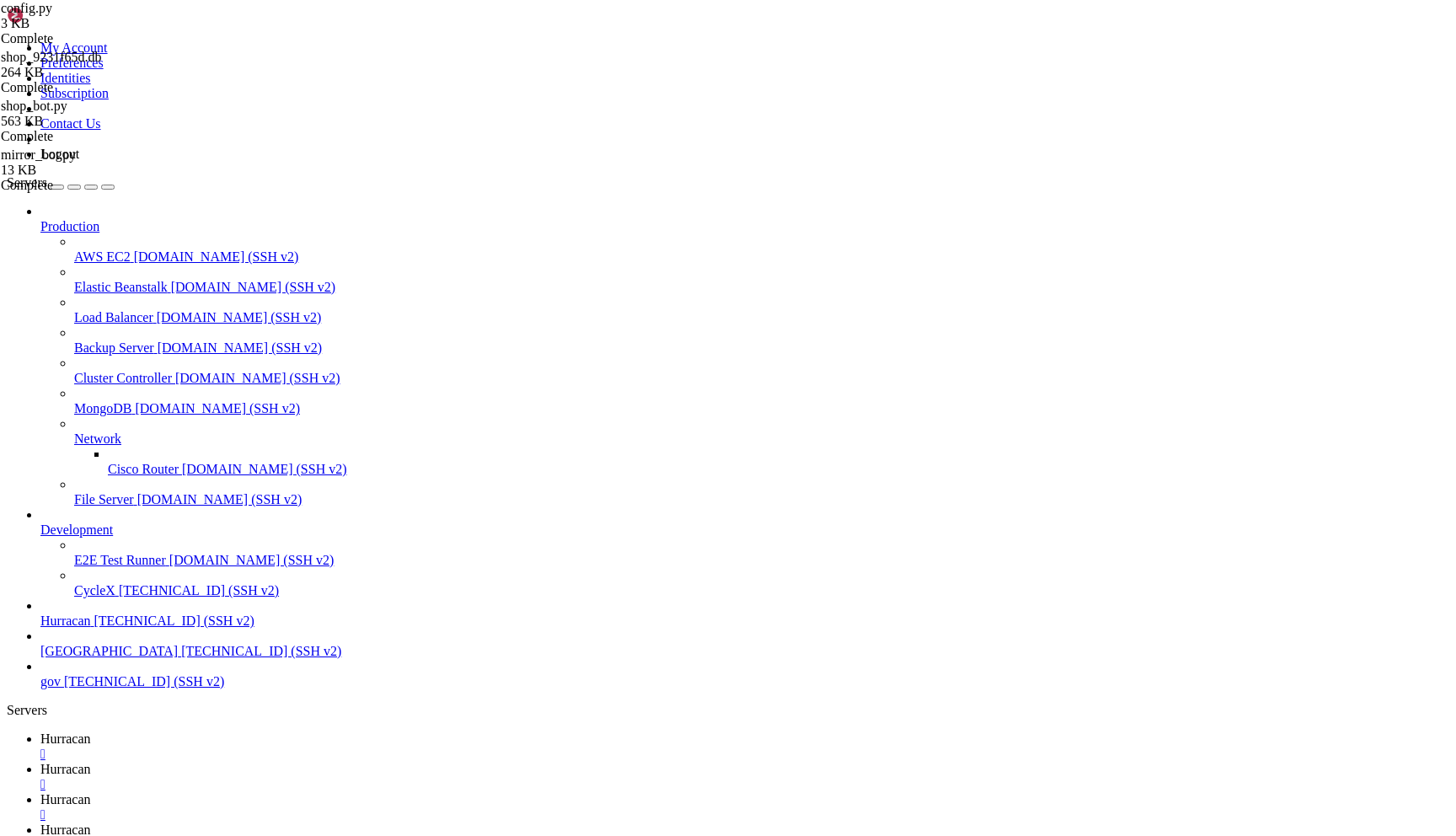
type input "/home/admin"
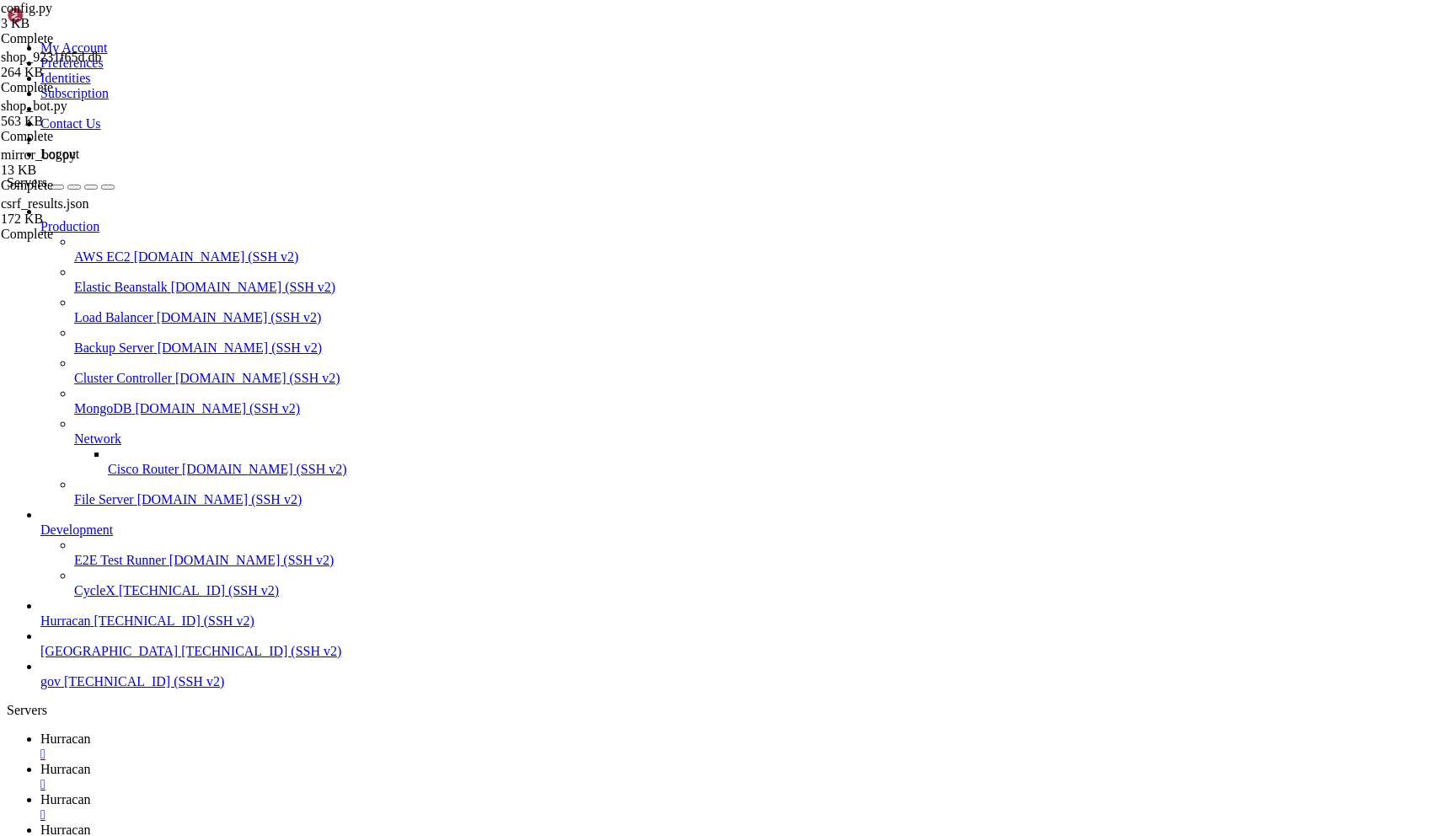
click at [91, 822] on span "Hurracan" at bounding box center [65, 829] width 50 height 14
